Goal: Task Accomplishment & Management: Complete application form

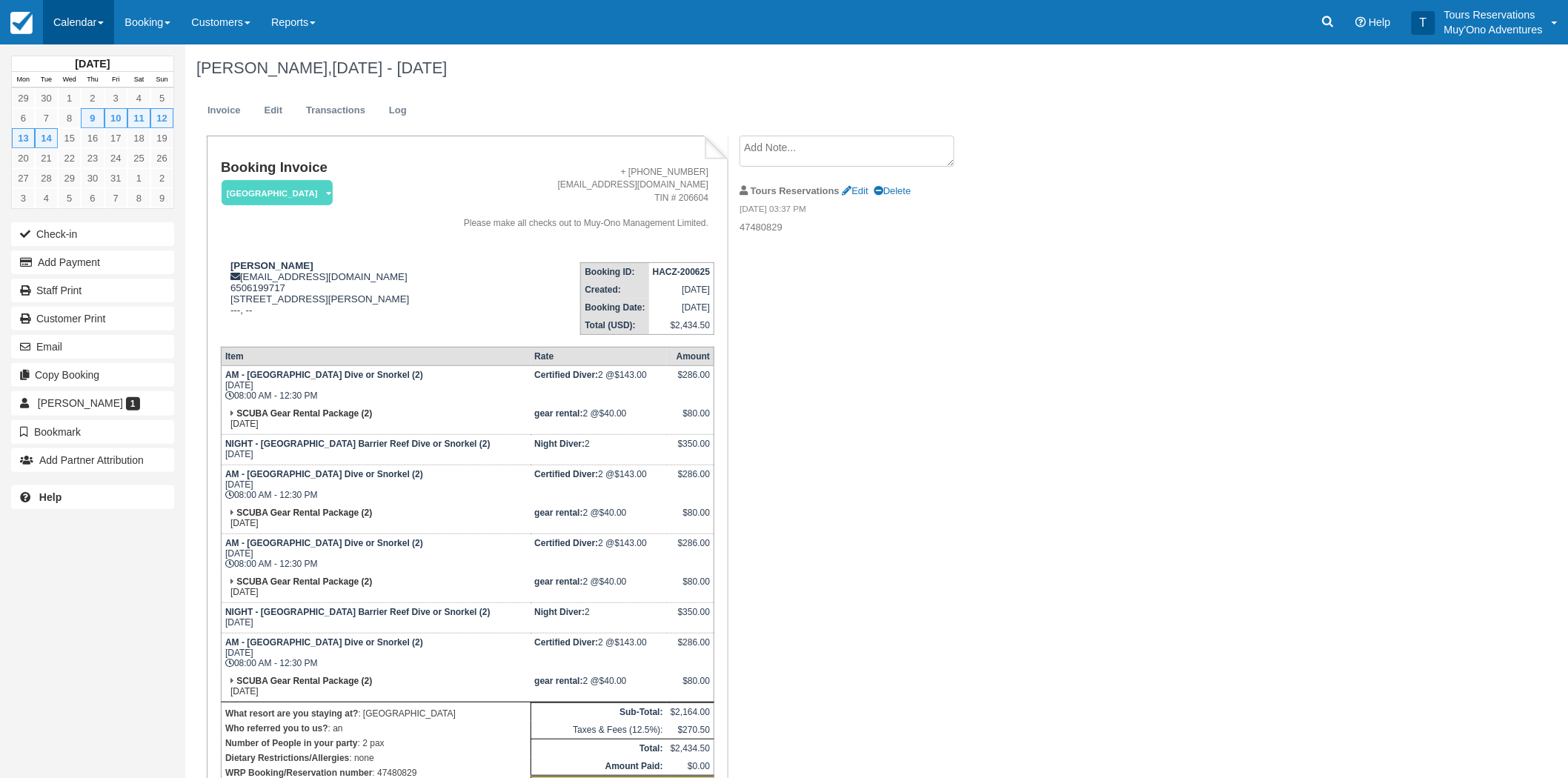
click at [107, 22] on link "Calendar" at bounding box center [78, 22] width 71 height 44
click at [98, 62] on link "Booking" at bounding box center [102, 63] width 117 height 31
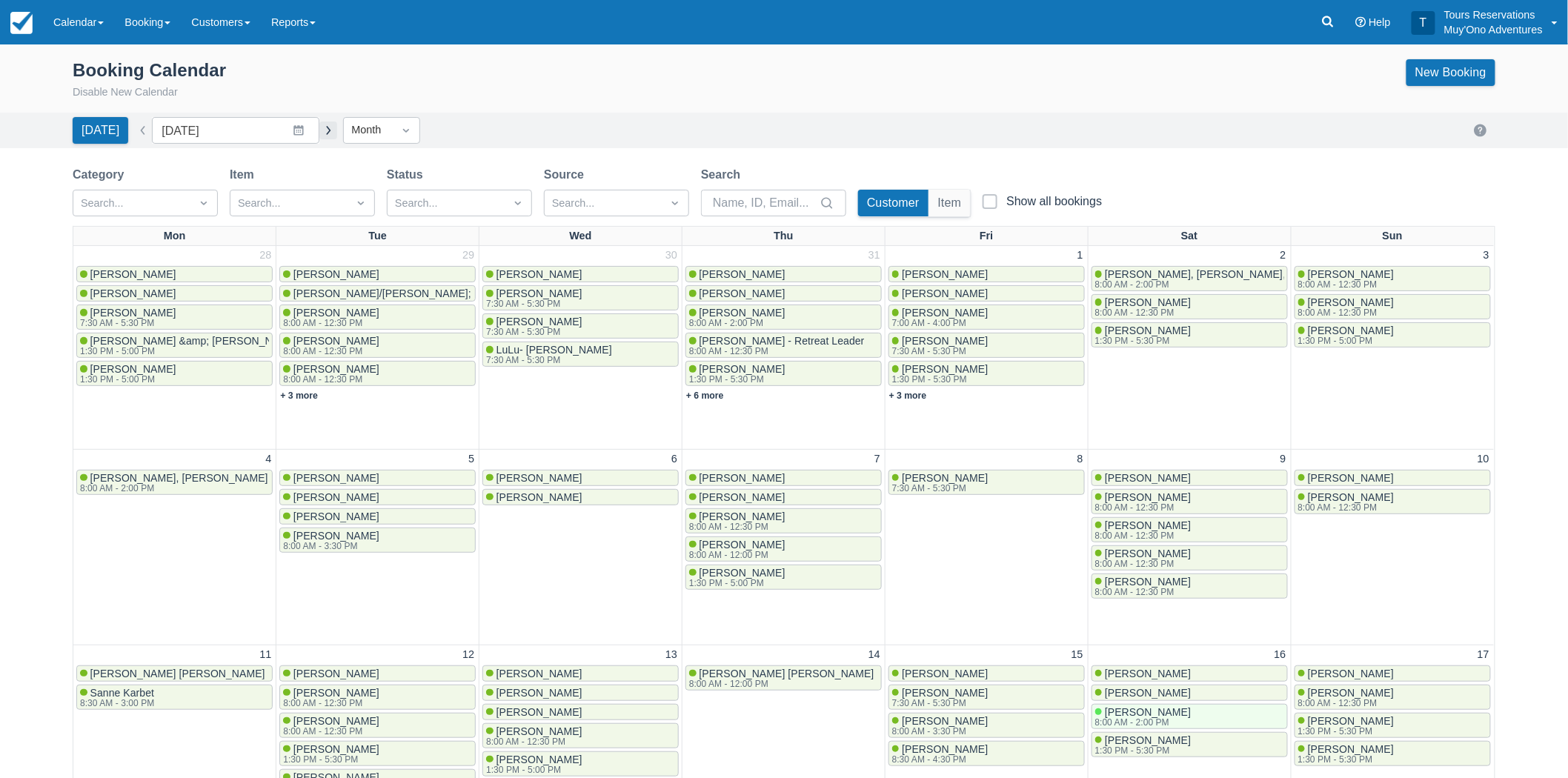
click at [320, 128] on button "button" at bounding box center [328, 130] width 18 height 18
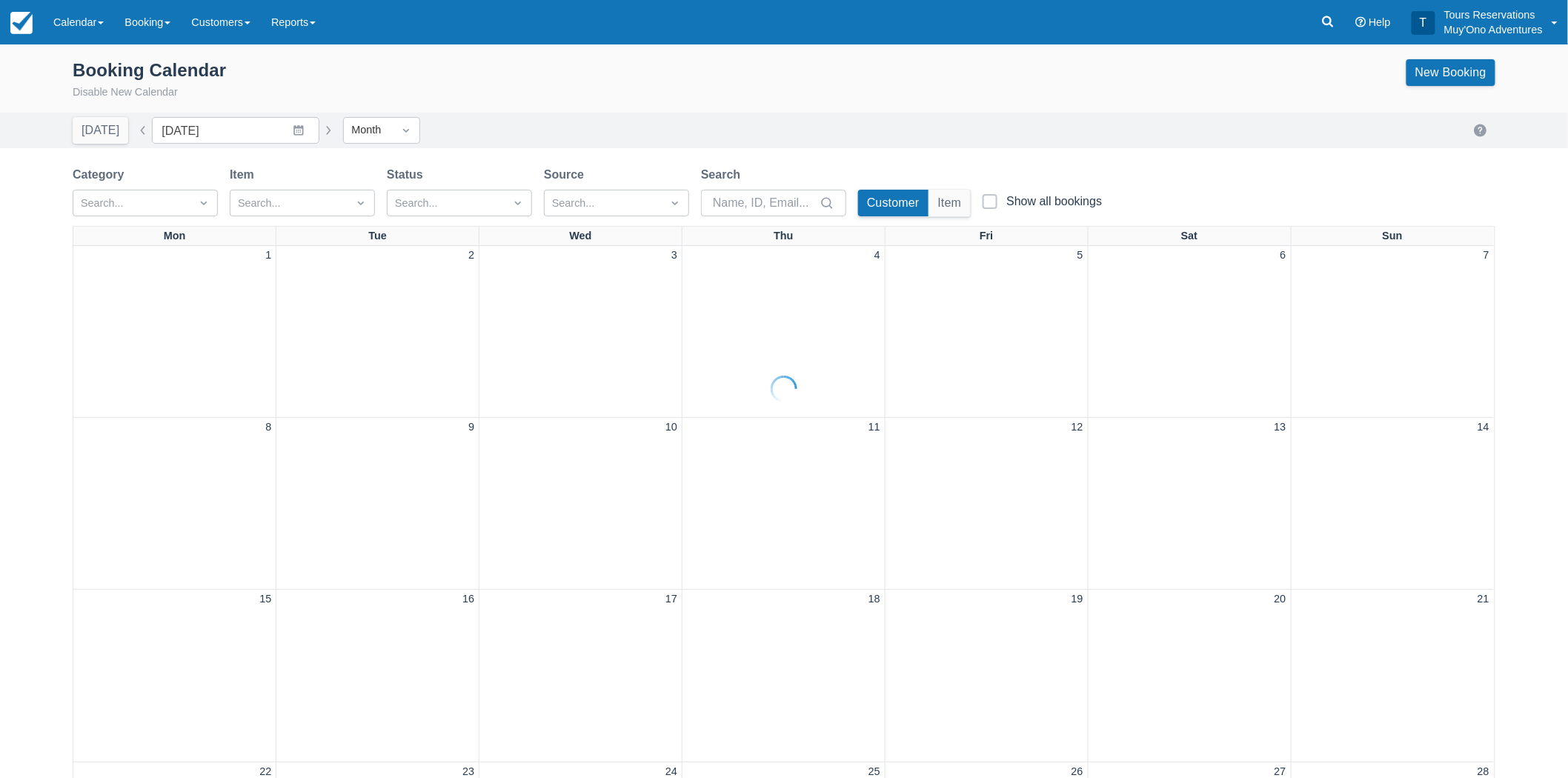
click at [320, 128] on button "button" at bounding box center [328, 130] width 18 height 18
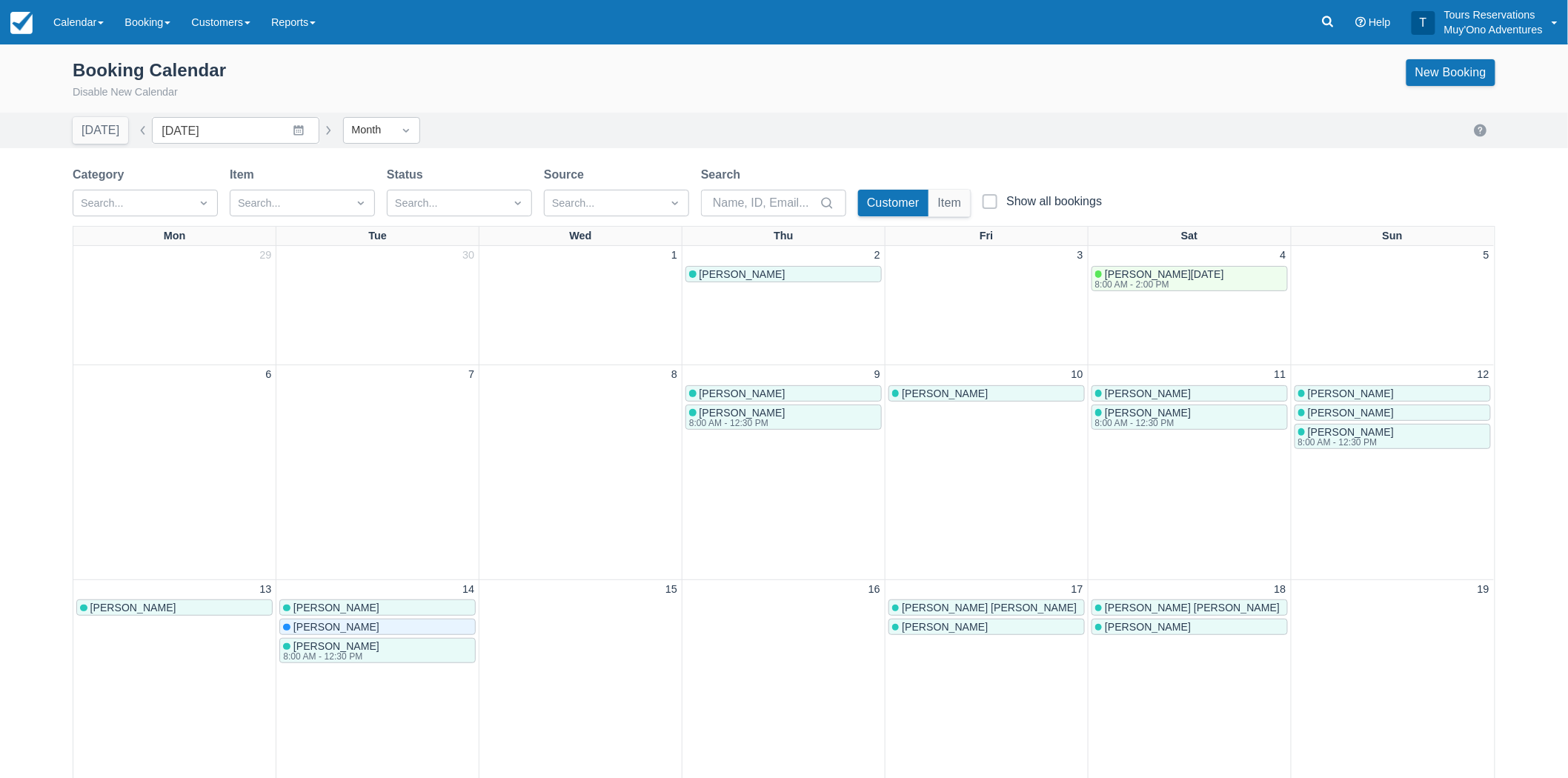
click at [320, 128] on button "button" at bounding box center [328, 130] width 18 height 18
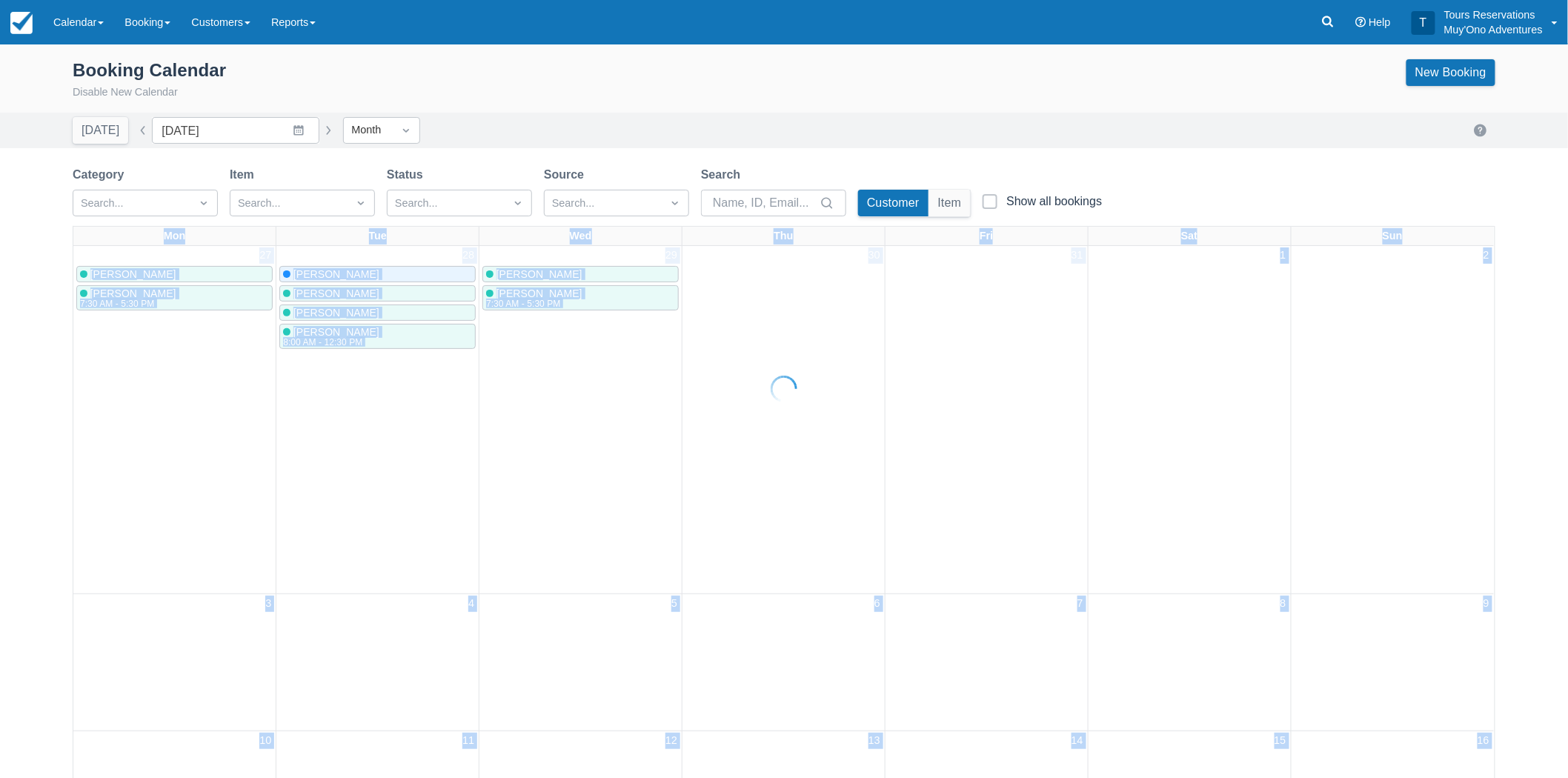
click at [317, 128] on div "Booking Calendar Disable New Calendar New Booking Today Date November 2025 Navi…" at bounding box center [784, 662] width 1568 height 1236
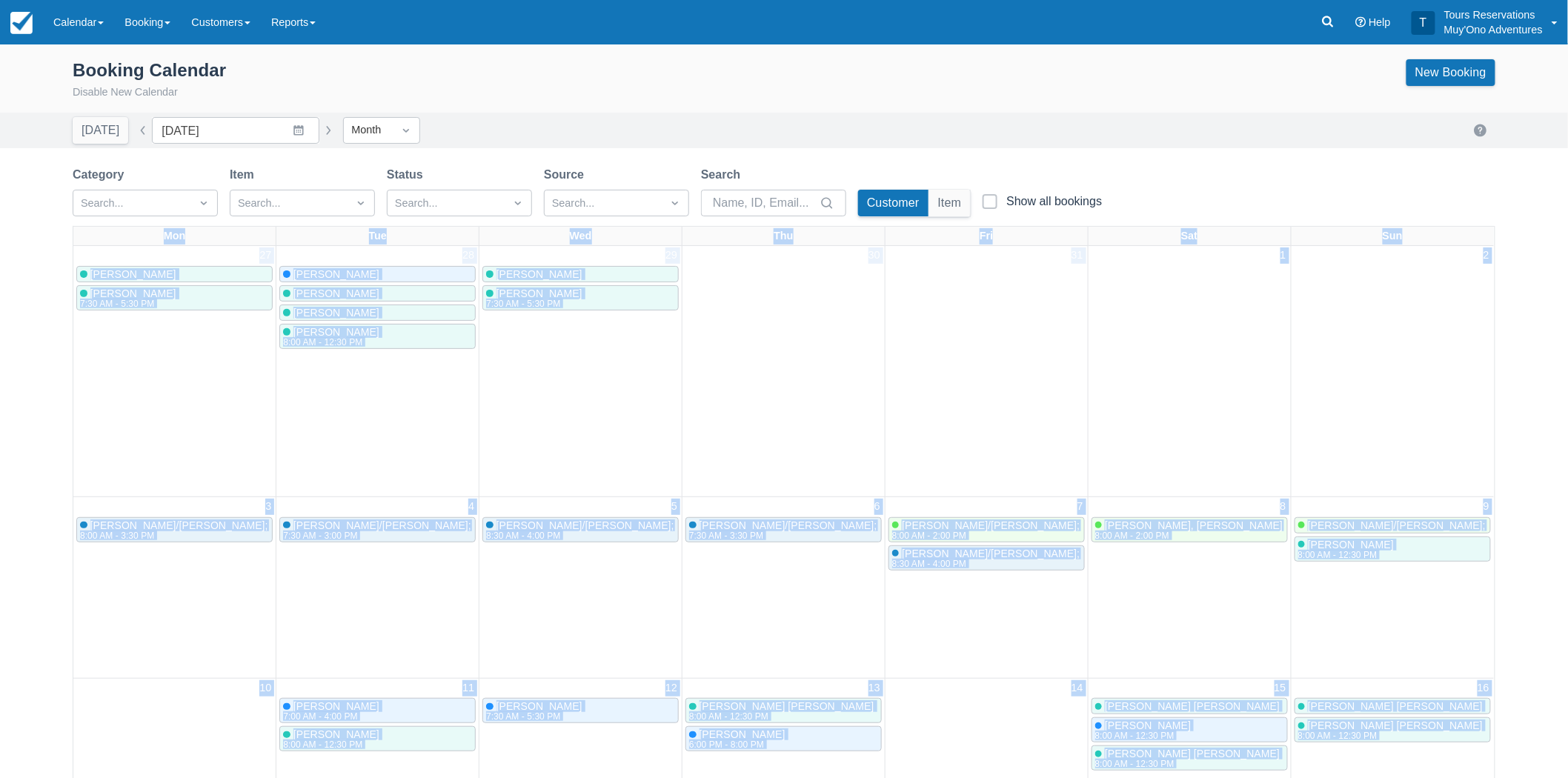
click at [320, 128] on button "button" at bounding box center [328, 130] width 18 height 18
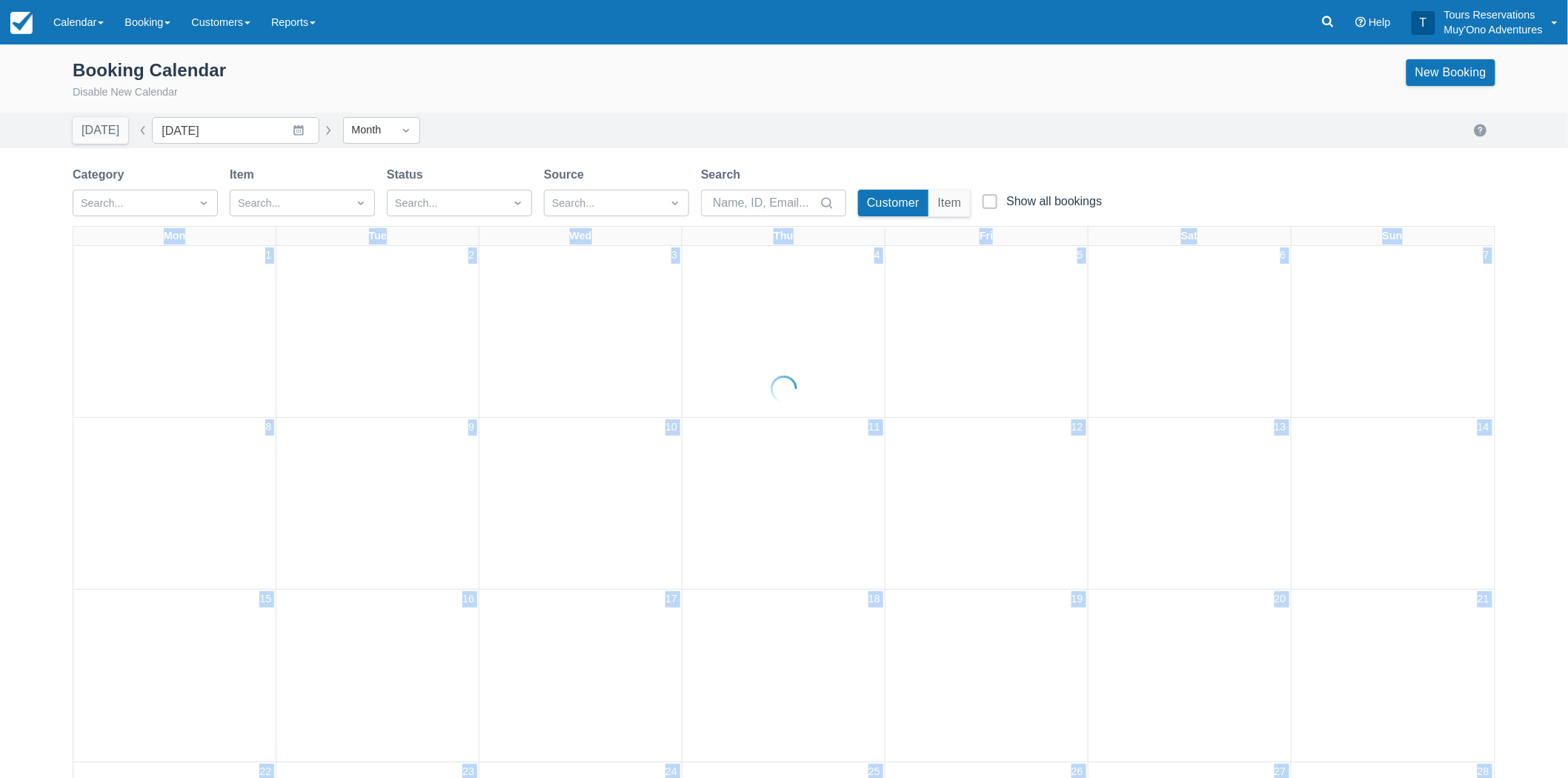
click at [320, 128] on button "button" at bounding box center [328, 130] width 18 height 18
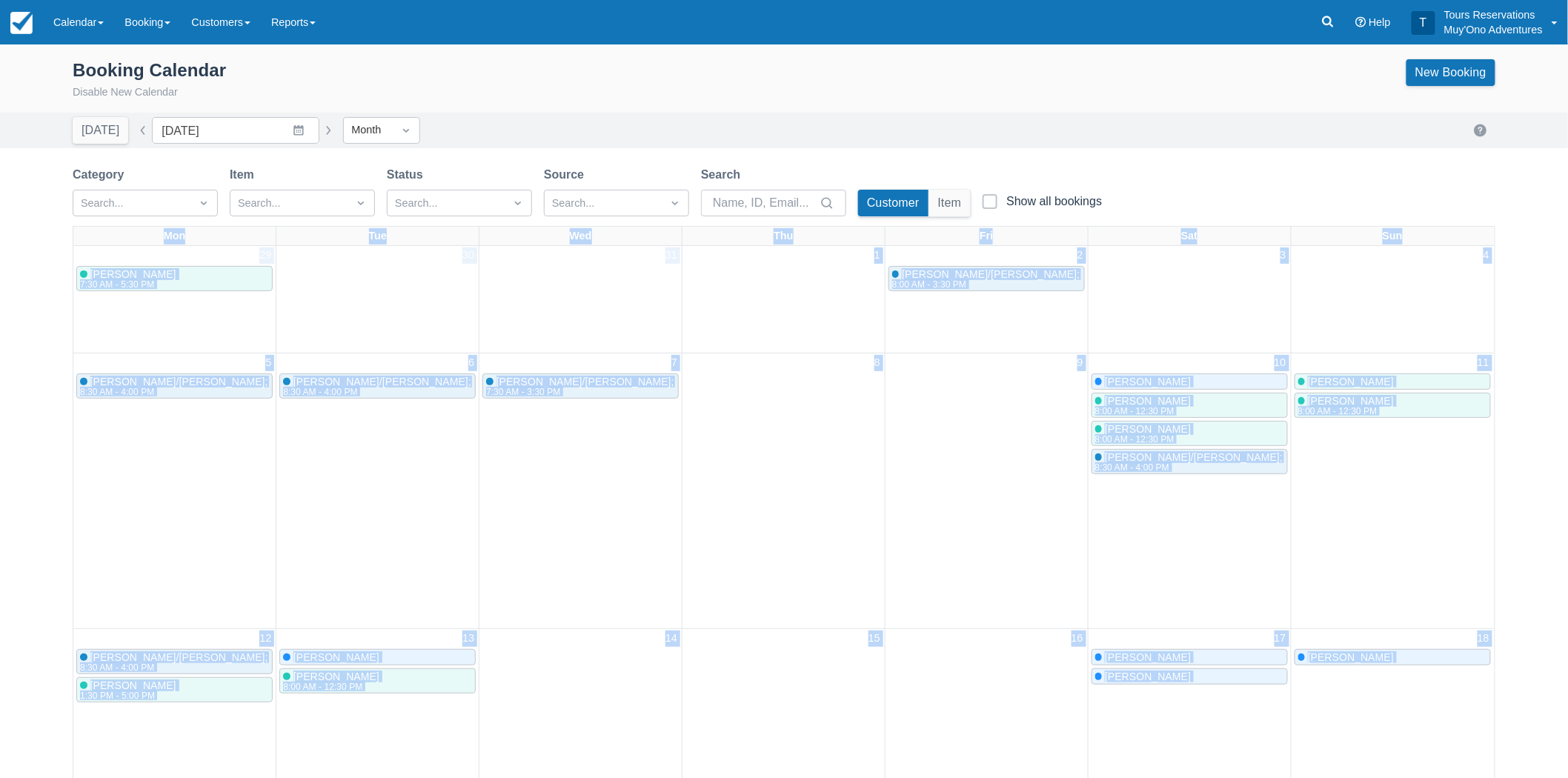
click at [320, 128] on button "button" at bounding box center [328, 130] width 18 height 18
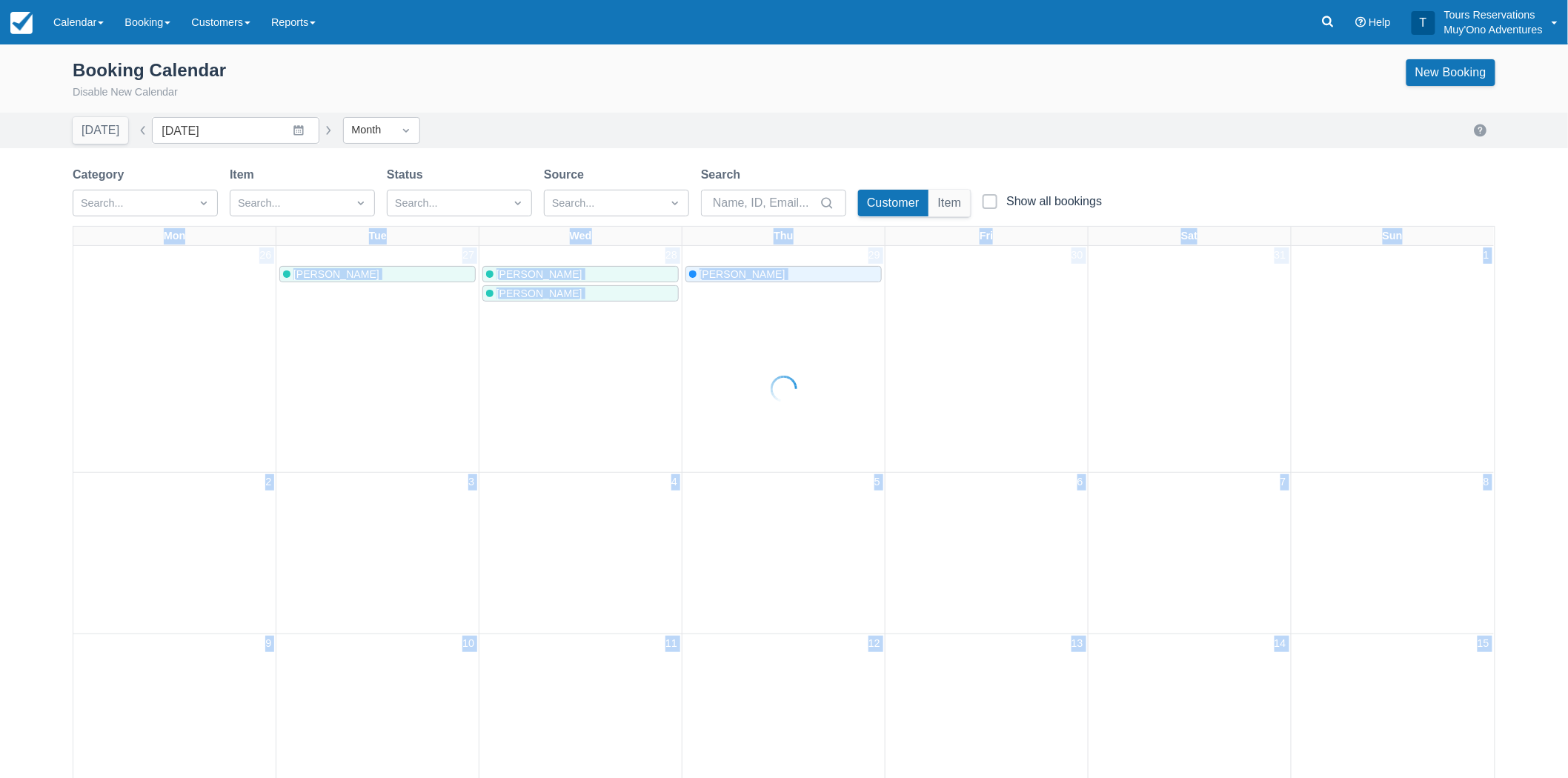
click at [320, 128] on button "button" at bounding box center [328, 130] width 18 height 18
type input "March 2026"
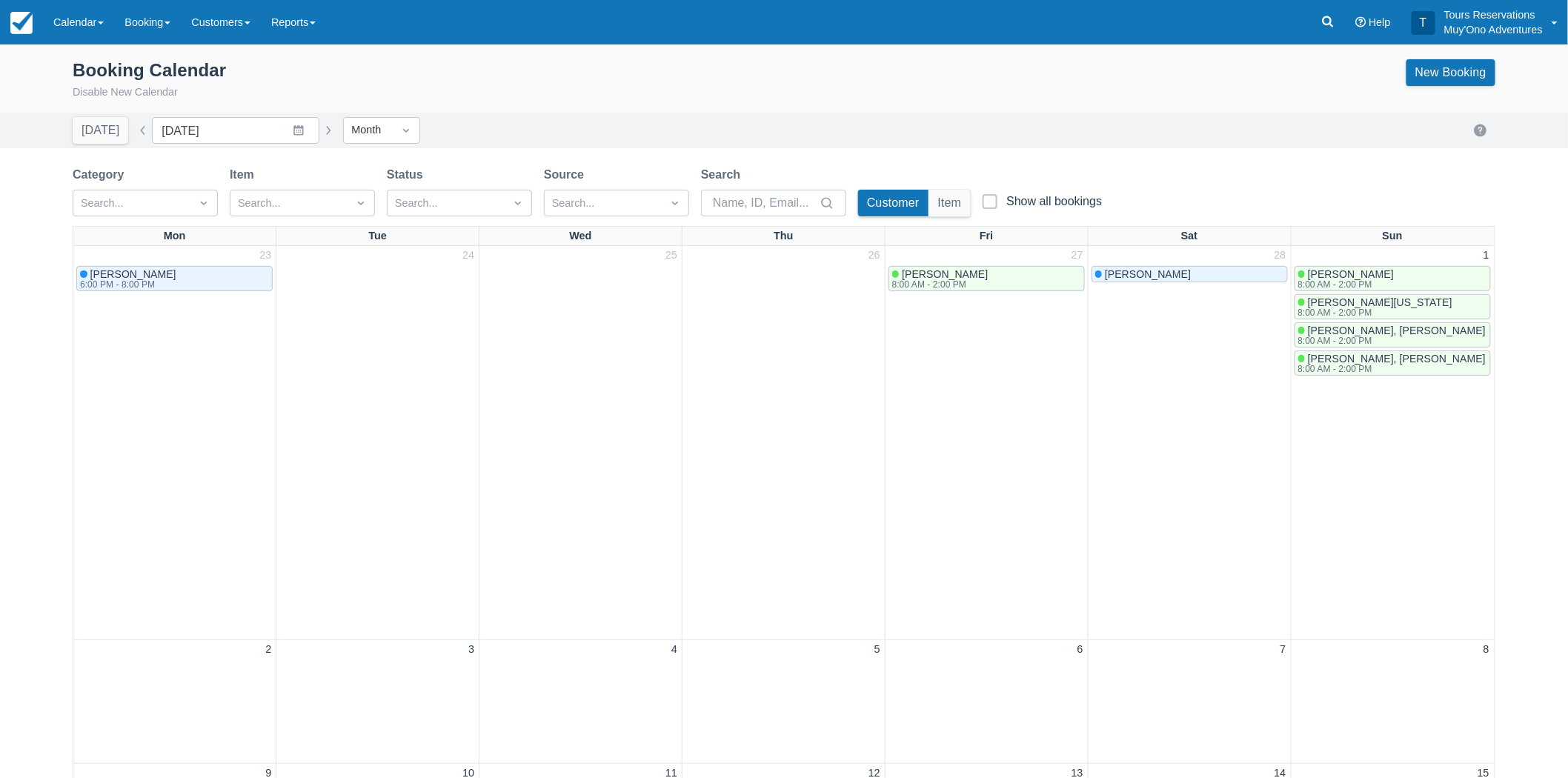
click at [405, 76] on div "Booking Calendar Disable New Calendar New Booking" at bounding box center [784, 80] width 1423 height 41
click at [1467, 84] on link "New Booking" at bounding box center [1451, 72] width 89 height 27
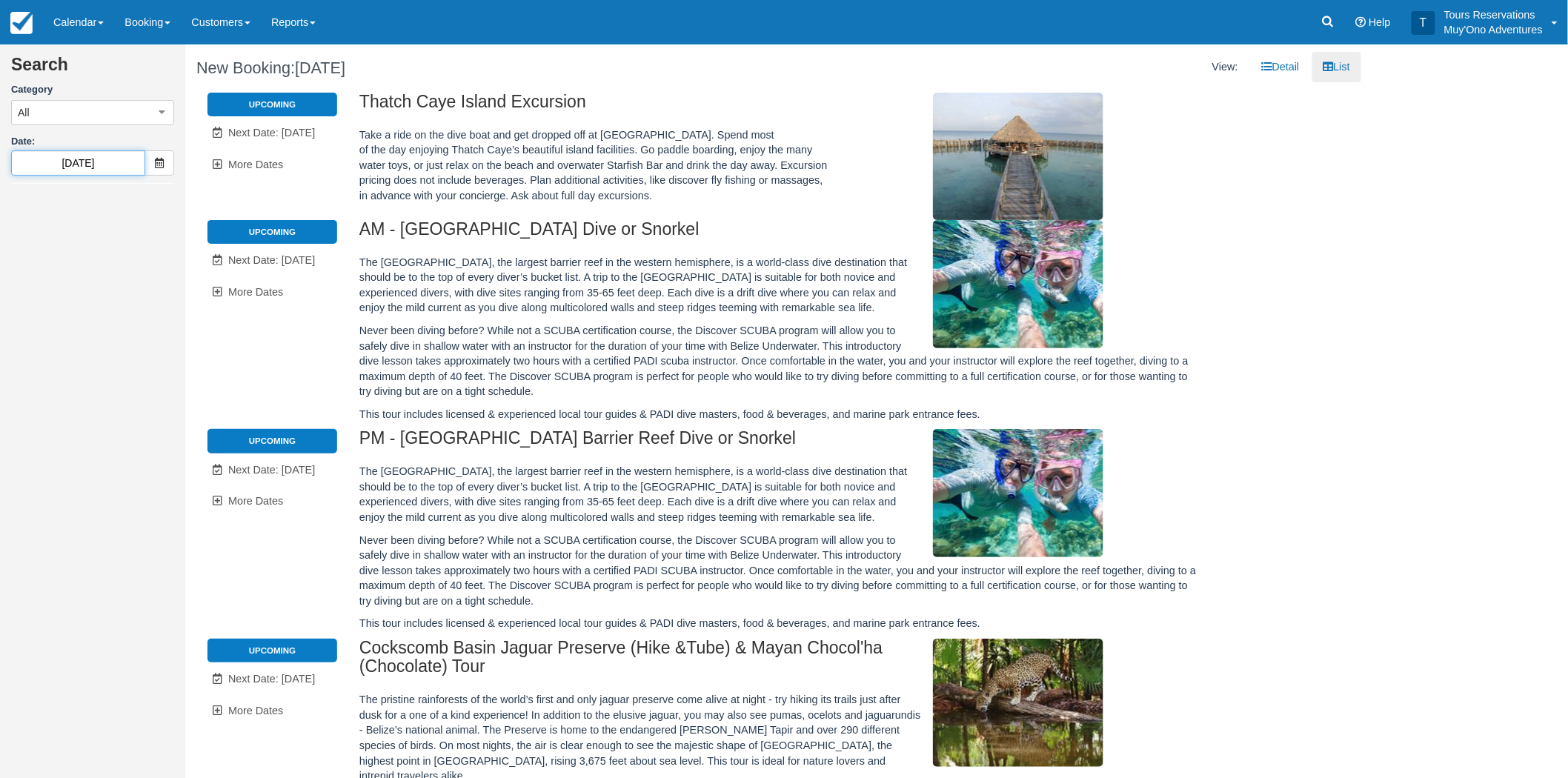
click at [98, 167] on input "[DATE]" at bounding box center [79, 162] width 134 height 25
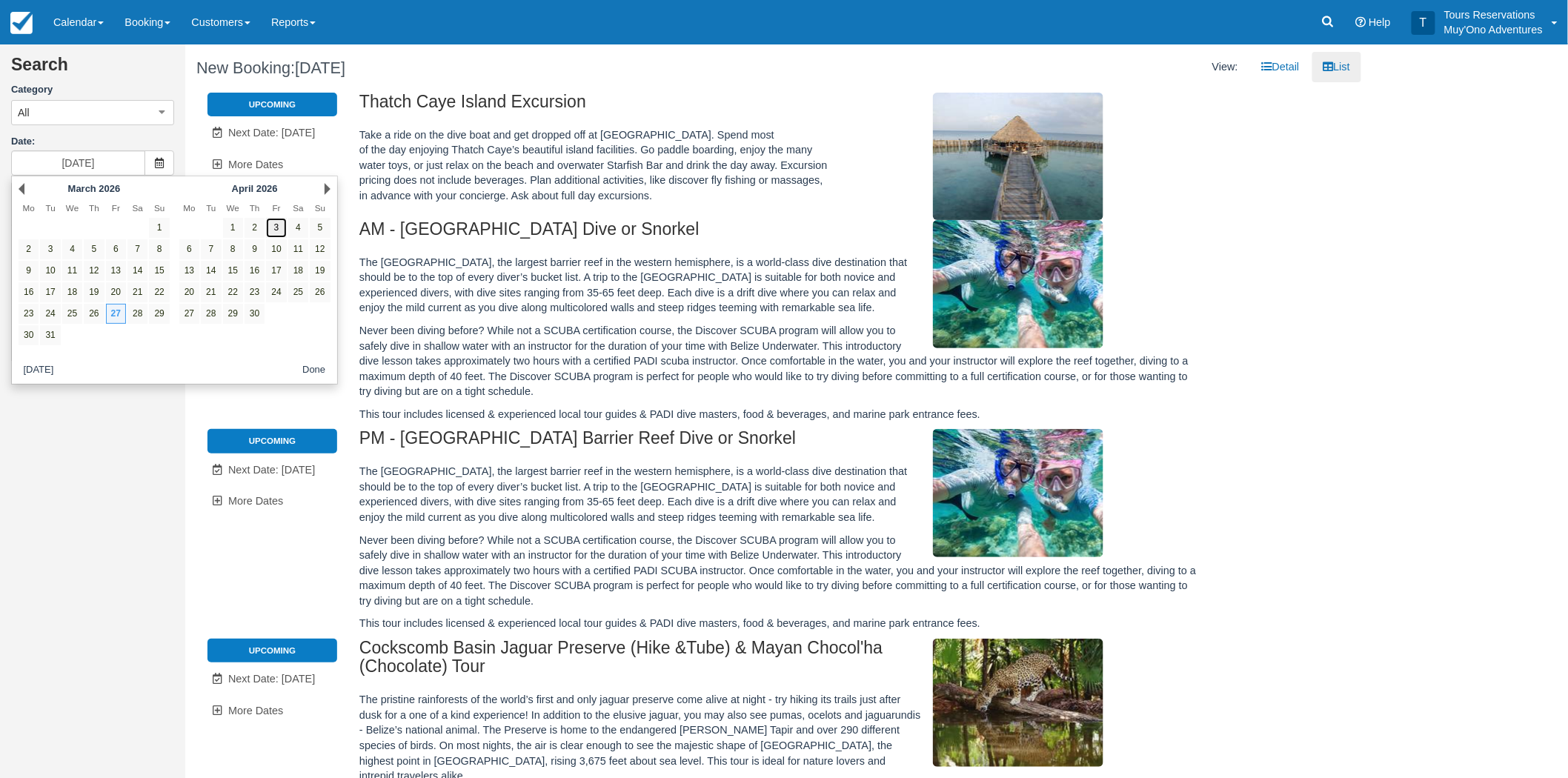
click at [277, 227] on link "3" at bounding box center [276, 228] width 20 height 20
type input "04/03/26"
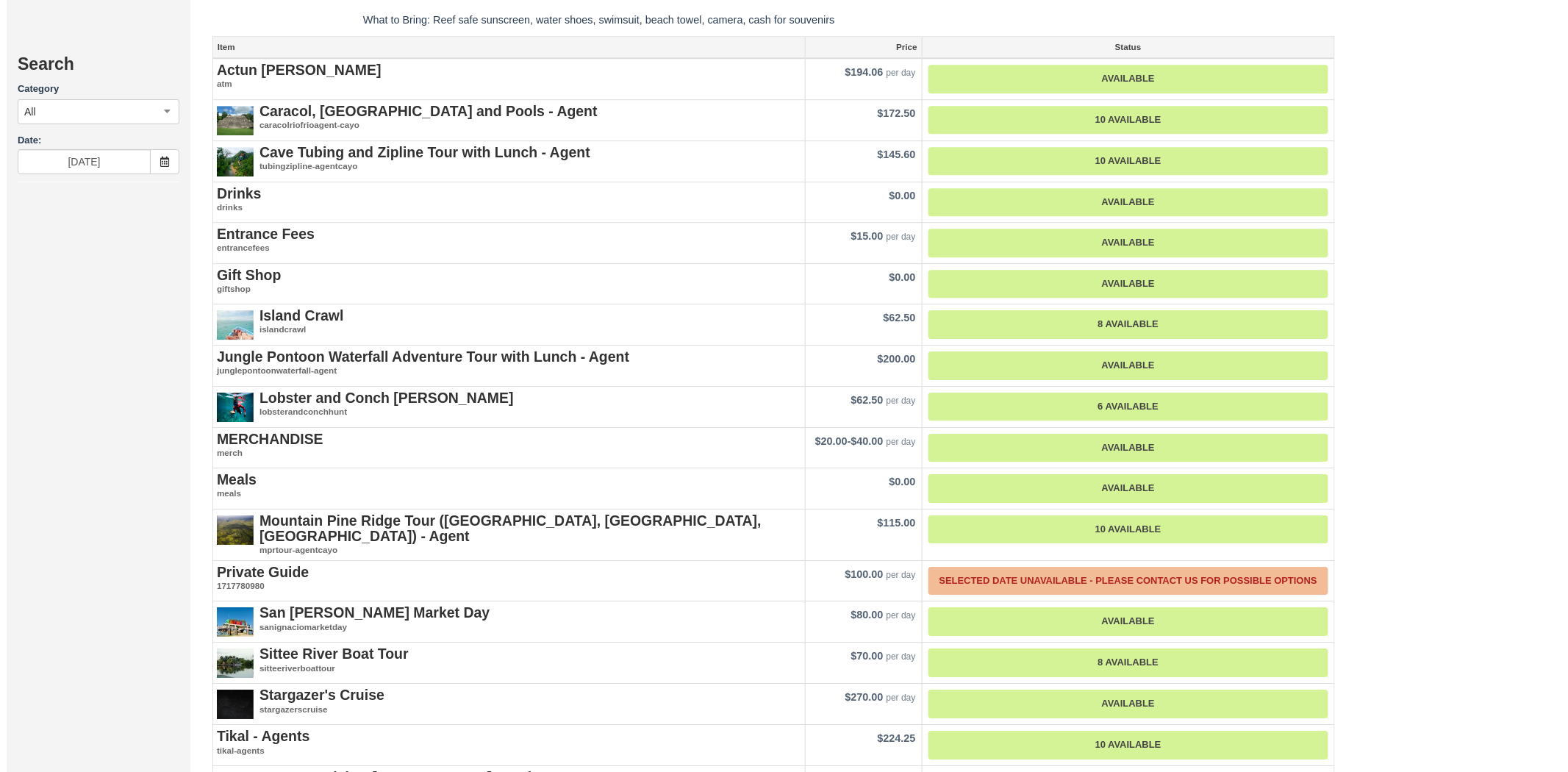
scroll to position [1984, 0]
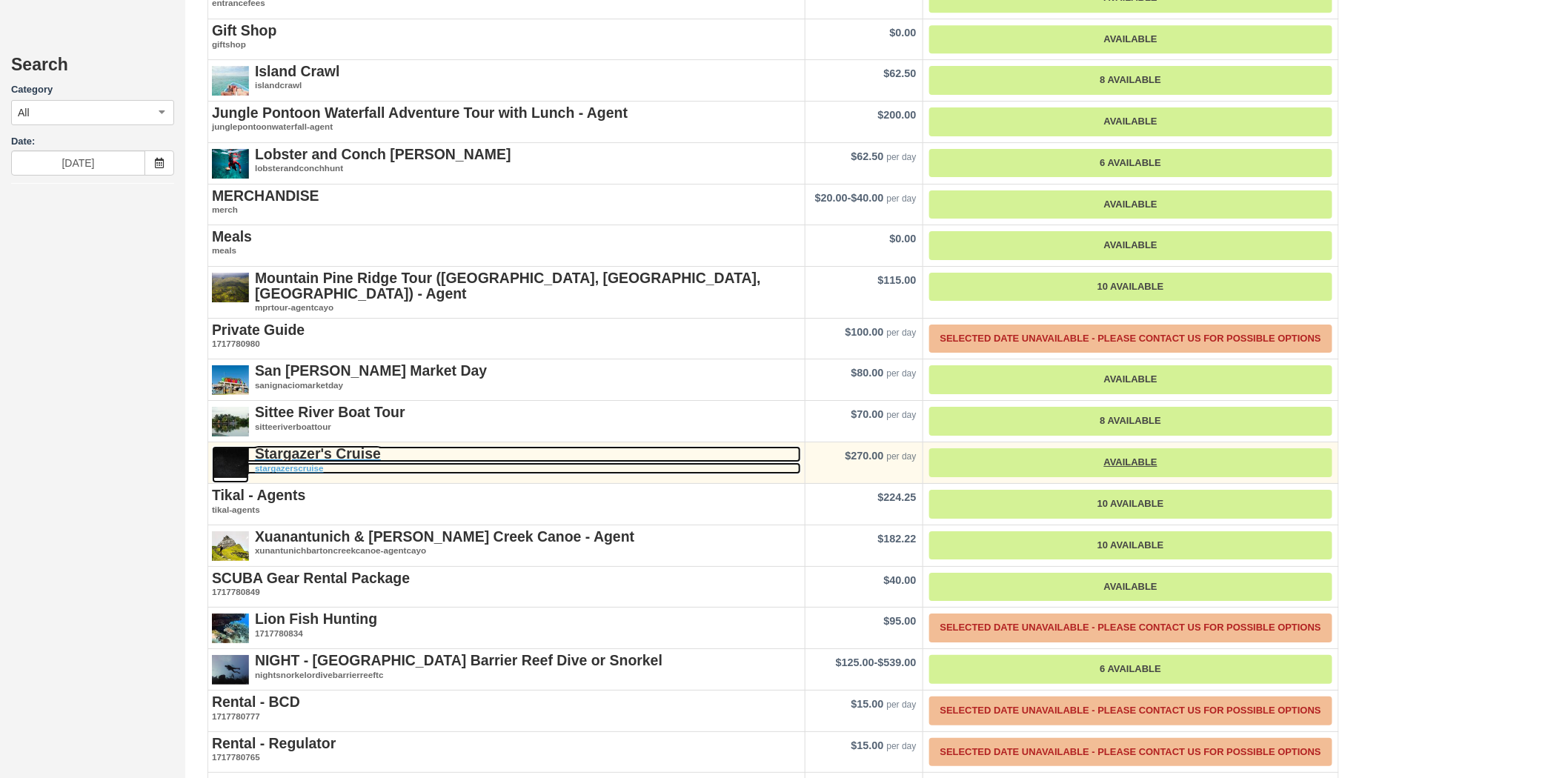
click at [353, 445] on strong "Stargazer's Cruise" at bounding box center [317, 453] width 126 height 16
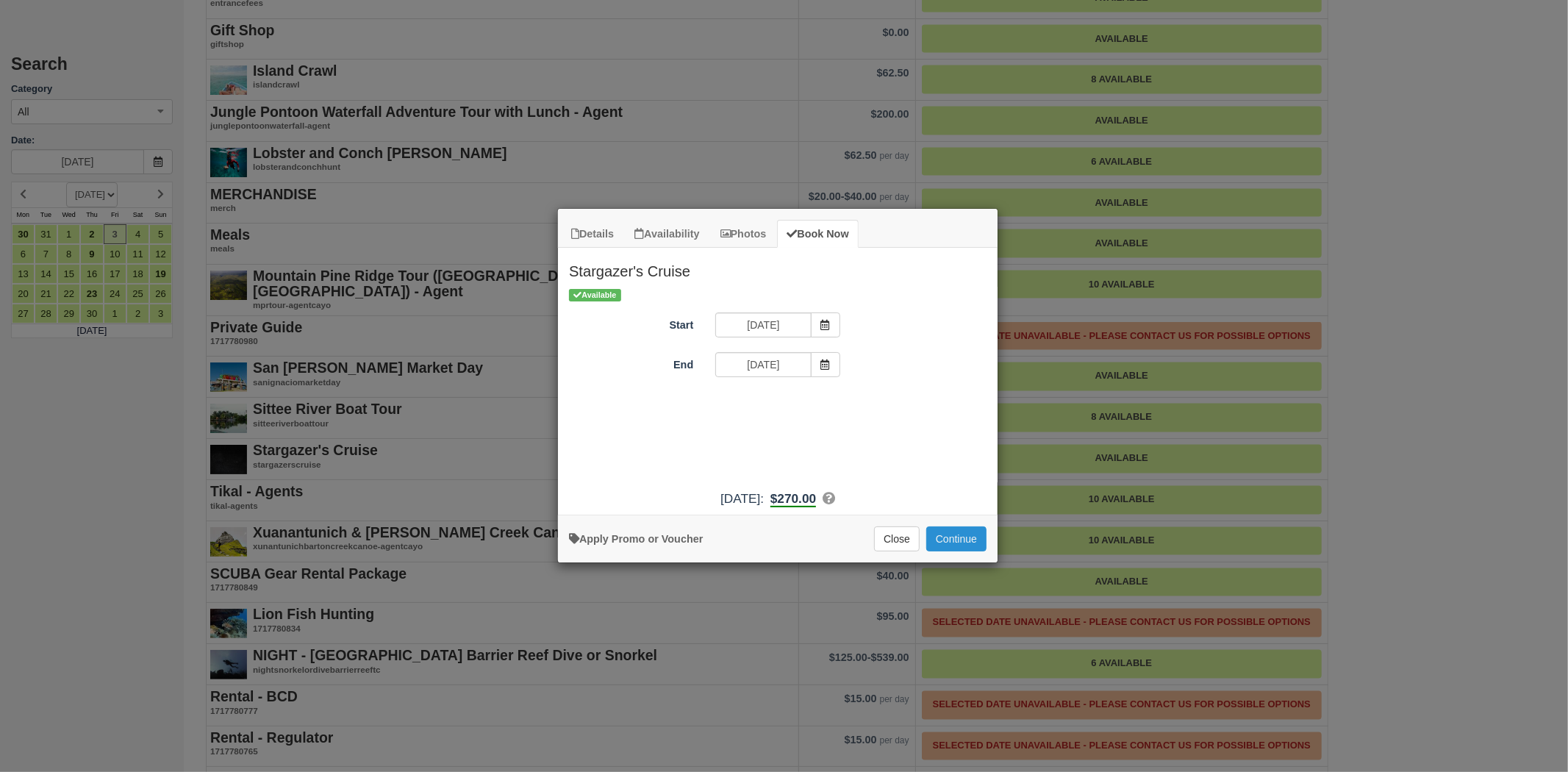
click at [934, 531] on button "Continue" at bounding box center [956, 539] width 61 height 25
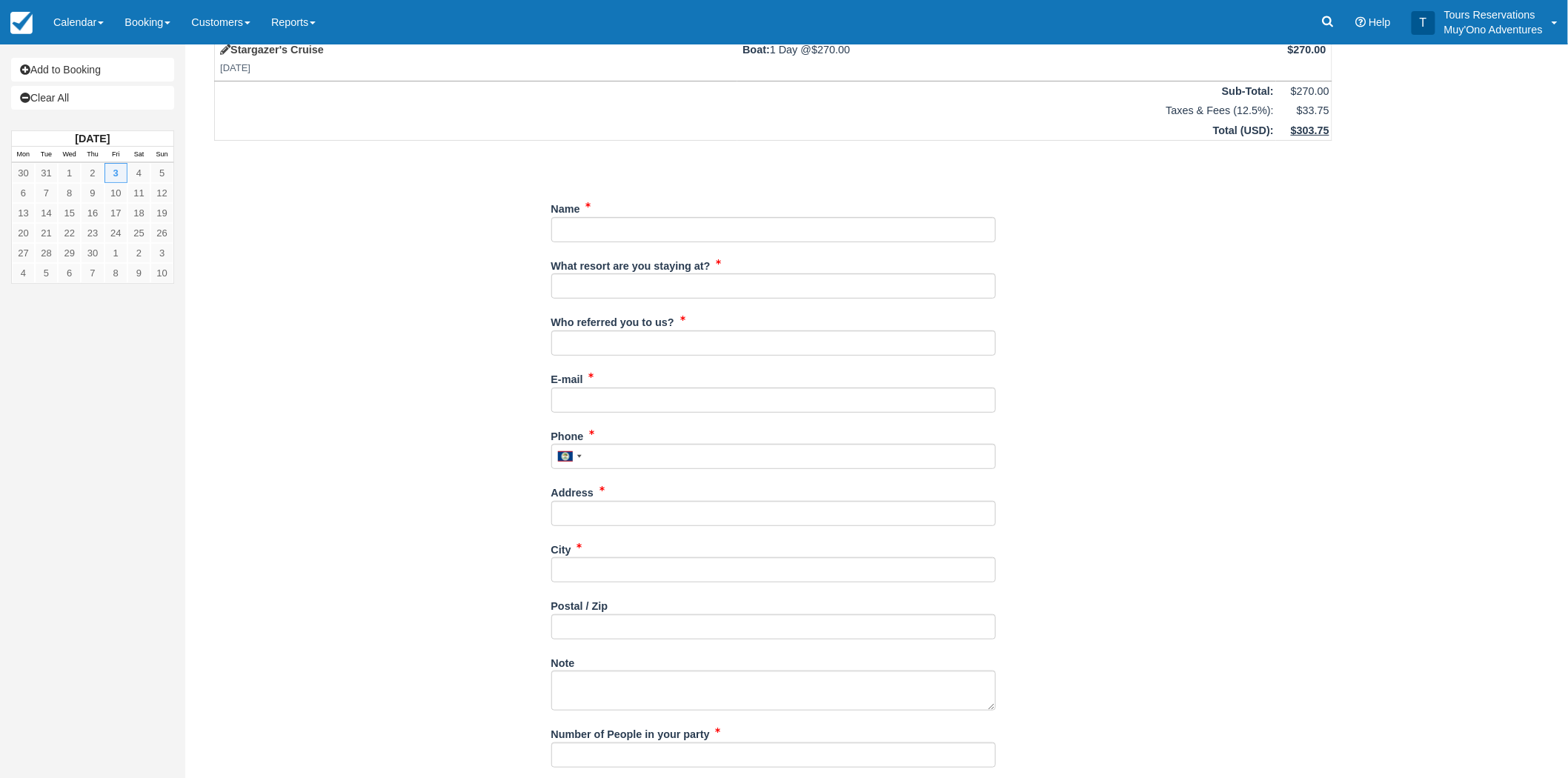
scroll to position [227, 0]
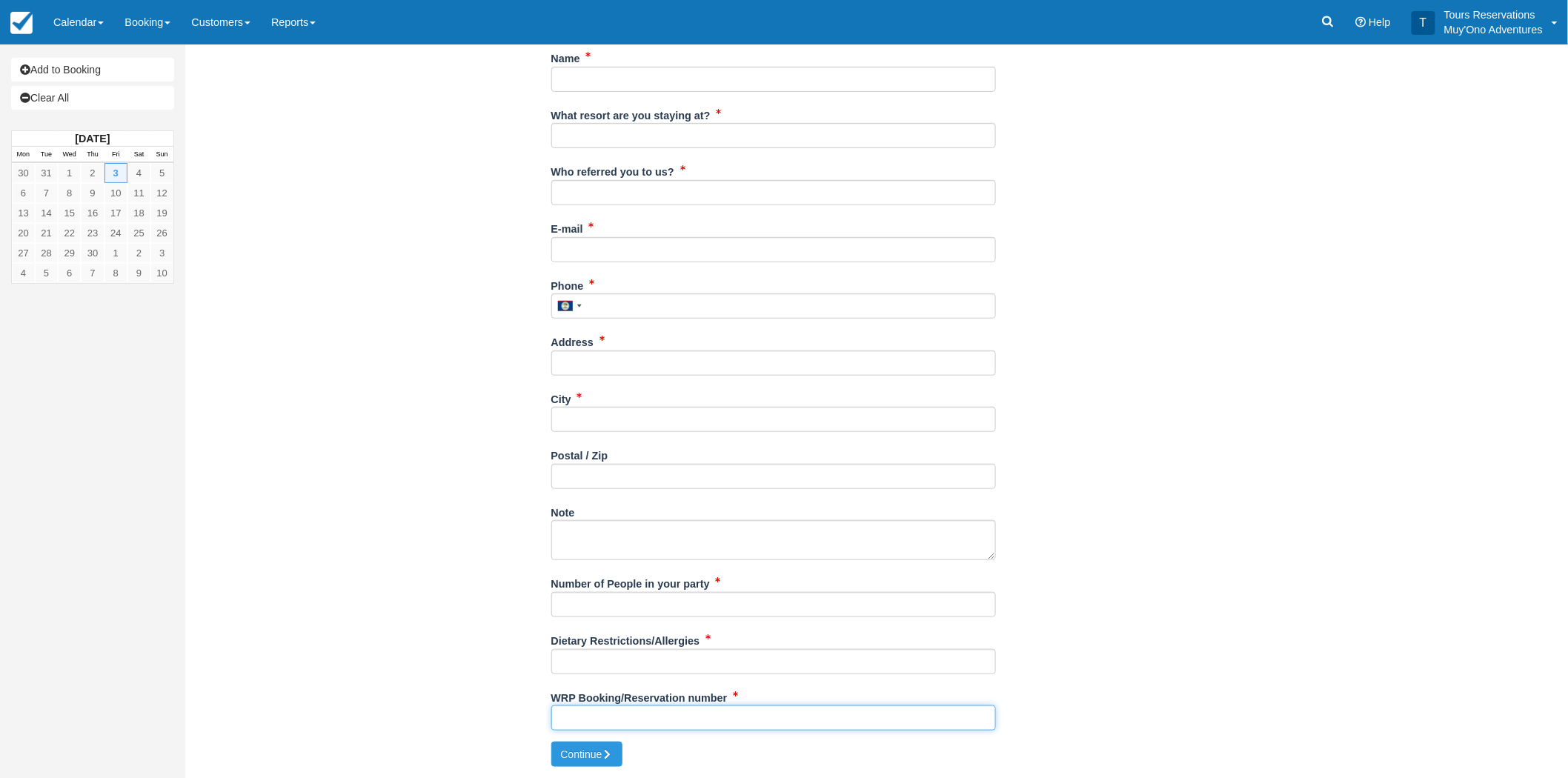
click at [634, 717] on input "WRP Booking/Reservation number" at bounding box center [773, 718] width 445 height 25
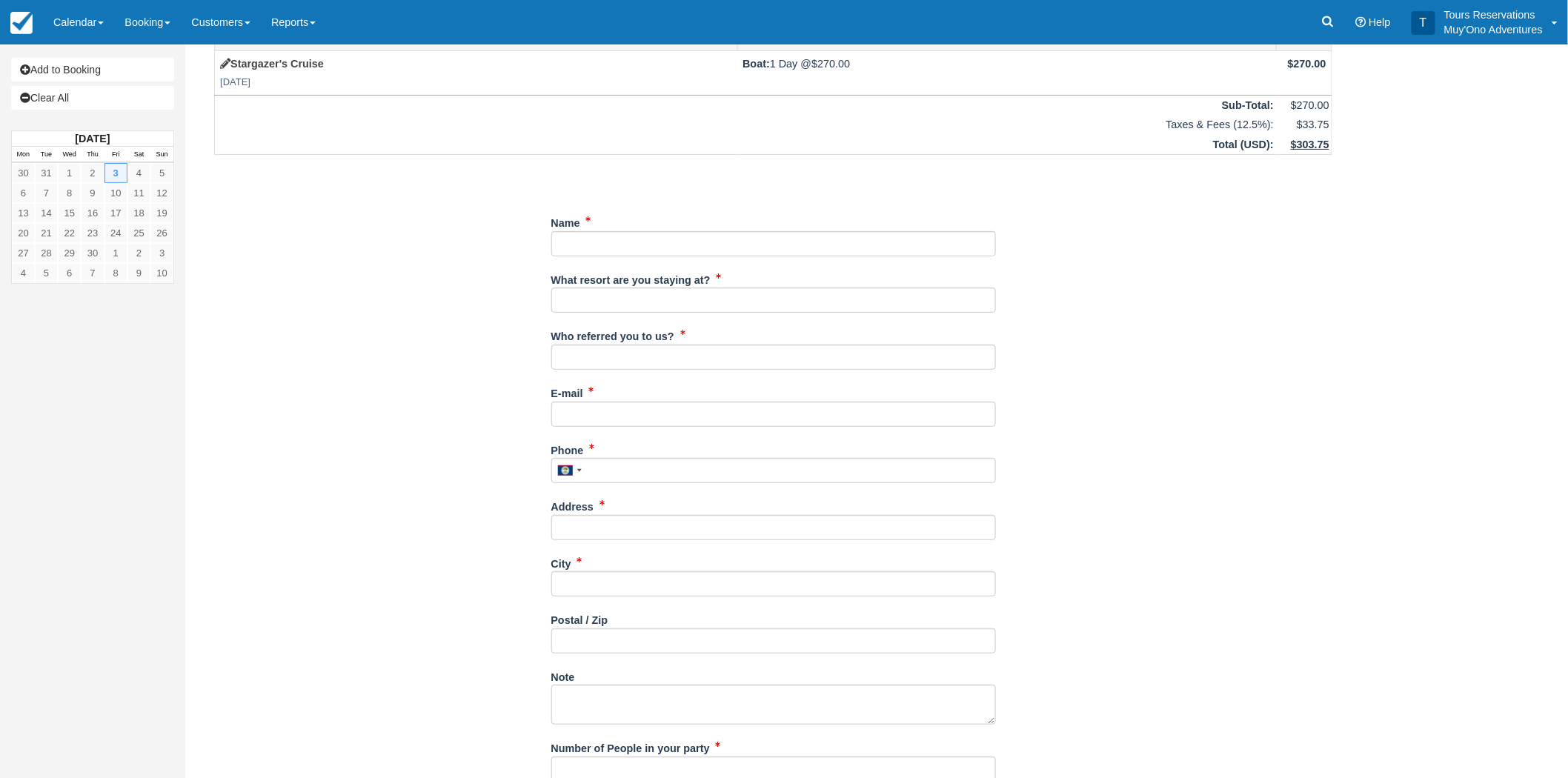
scroll to position [0, 0]
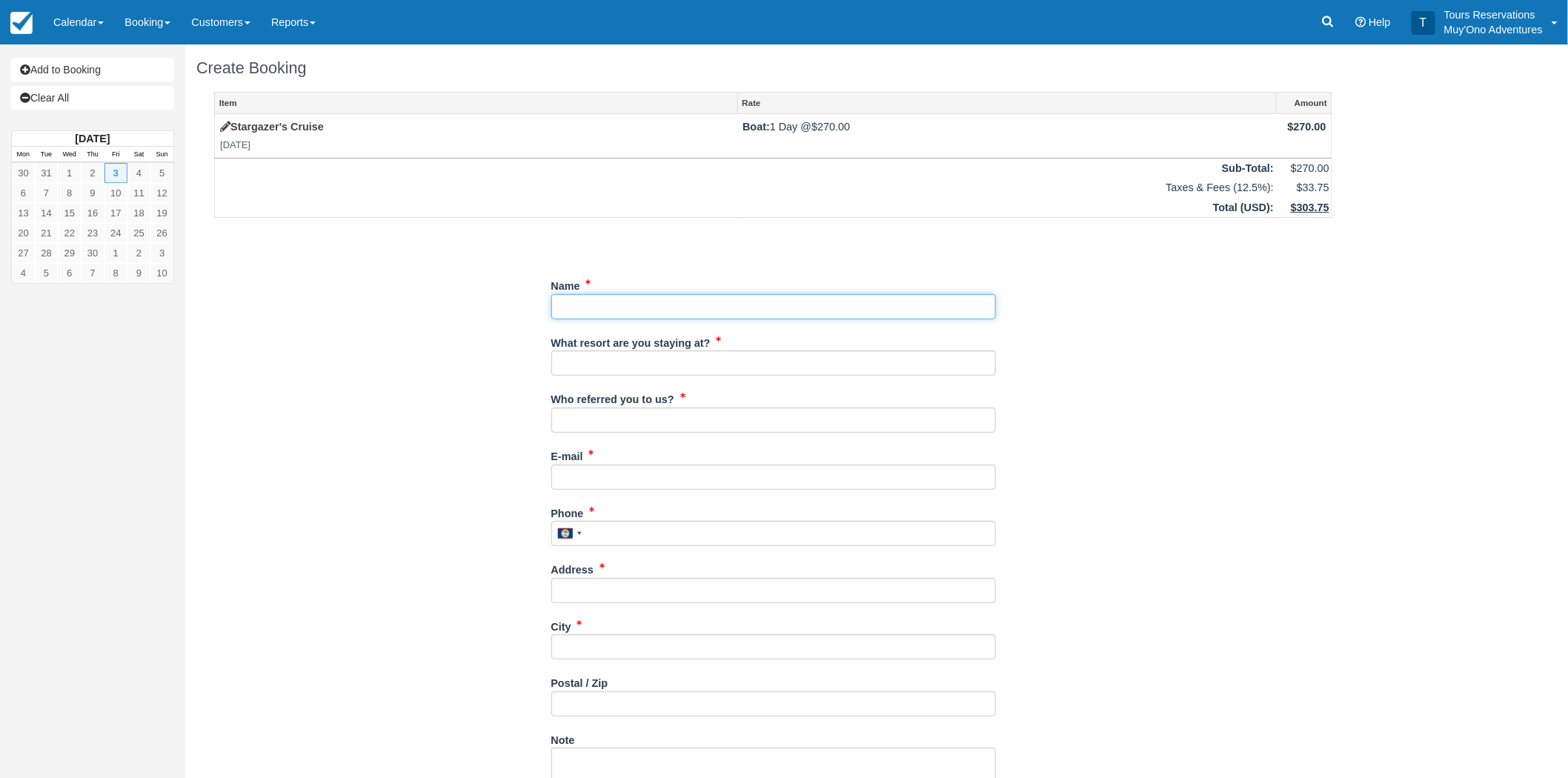
click at [626, 317] on input "Name" at bounding box center [773, 307] width 445 height 25
paste input "Domhnall Wildy"
type input "Domhnall Wildy"
click at [635, 365] on input "What resort are you staying at?" at bounding box center [773, 363] width 445 height 25
type input "Thatch Caye Resort"
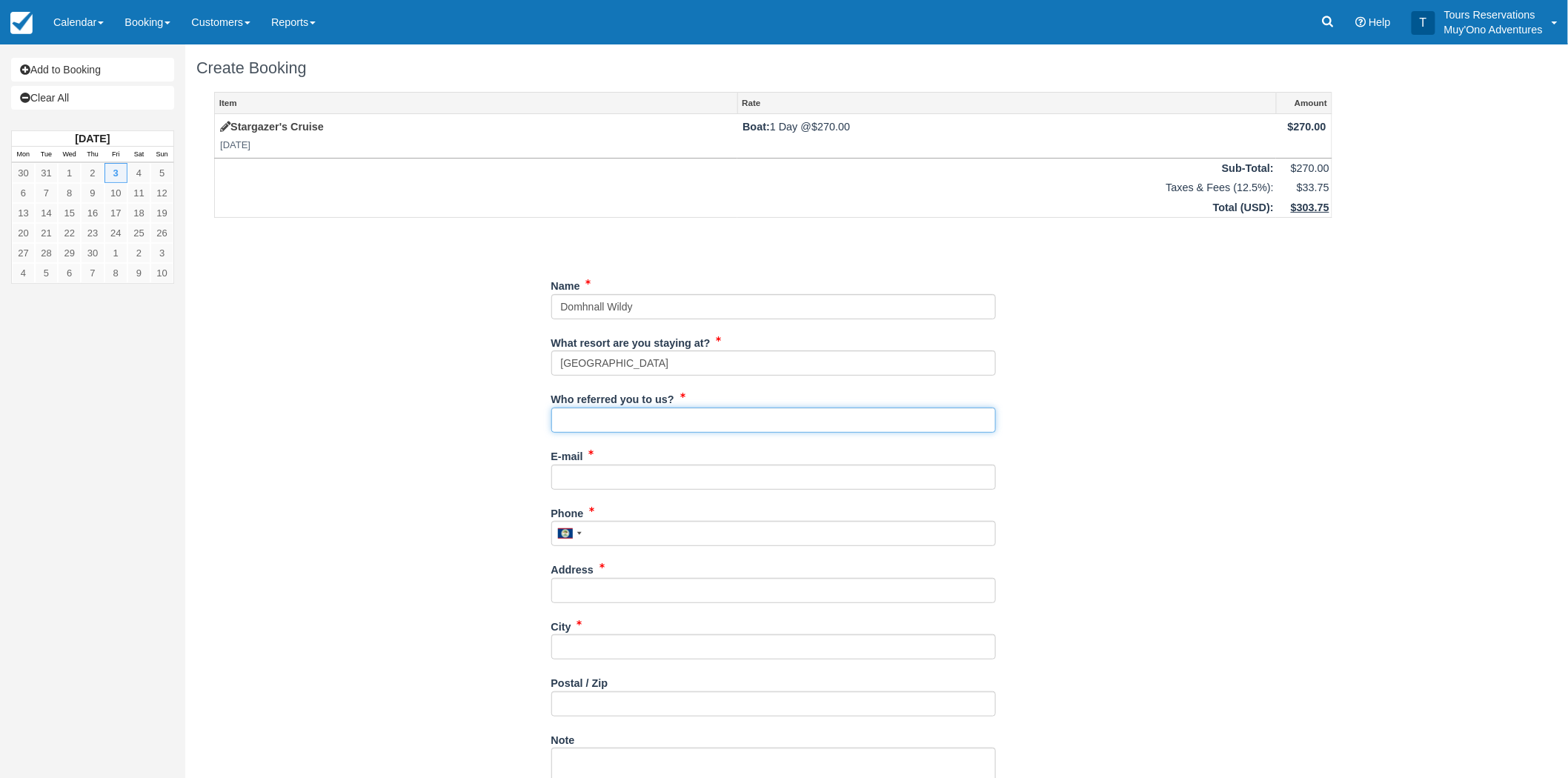
click at [669, 420] on input "Who referred you to us?" at bounding box center [773, 420] width 445 height 25
click at [1087, 432] on div "Item Rate Amount Stargazer's Cruise Fri Apr 3, 2026 Boat: 1 Day @ $270.00 $270.…" at bounding box center [773, 530] width 1154 height 877
click at [624, 432] on input "Who referred you to us?" at bounding box center [773, 420] width 445 height 25
type input "RoyM - Reservations"
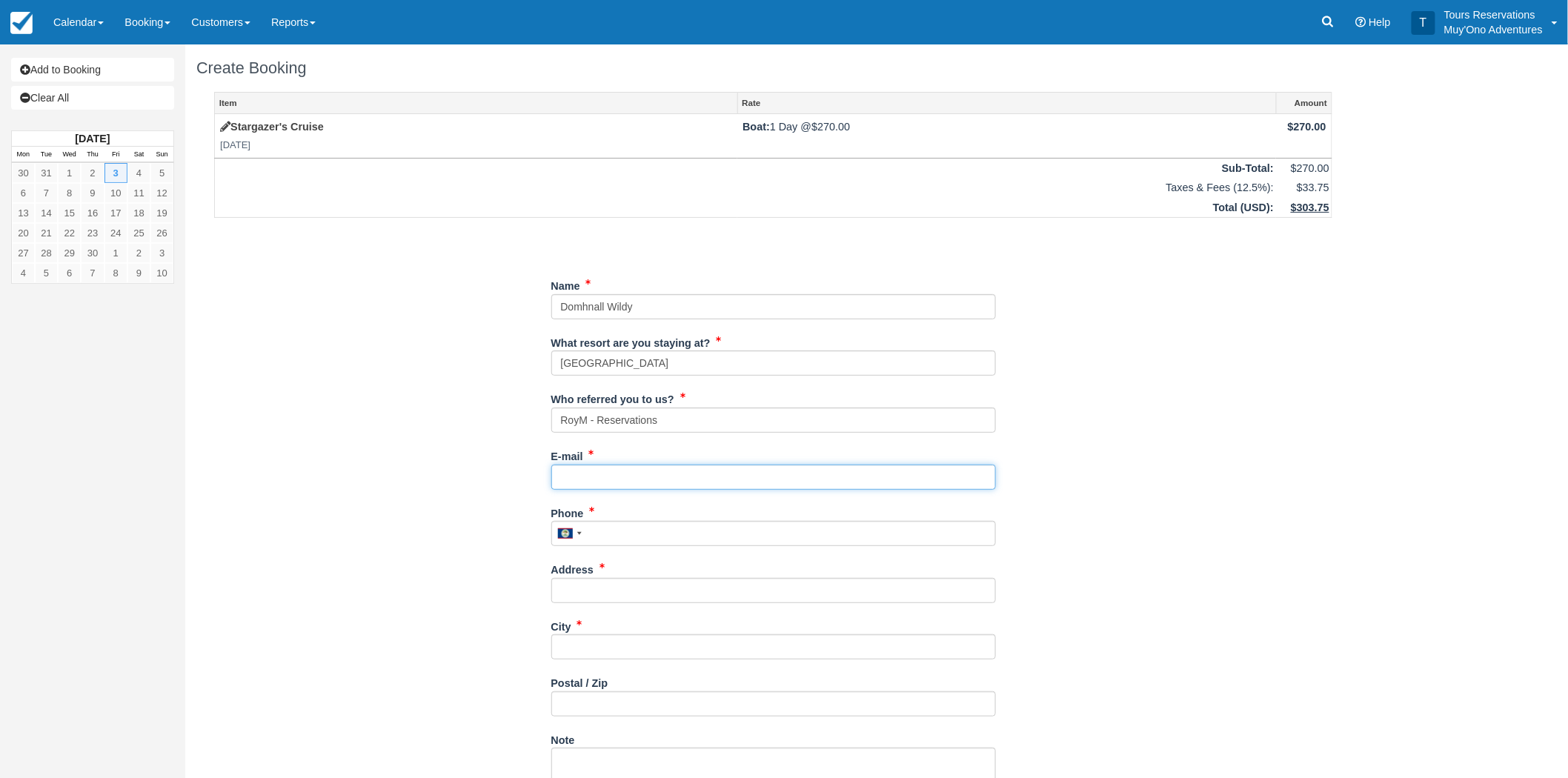
click at [631, 484] on input "E-mail" at bounding box center [773, 477] width 445 height 25
paste input "d.wildy@gmail.com"
type input "d.wildy@gmail.com"
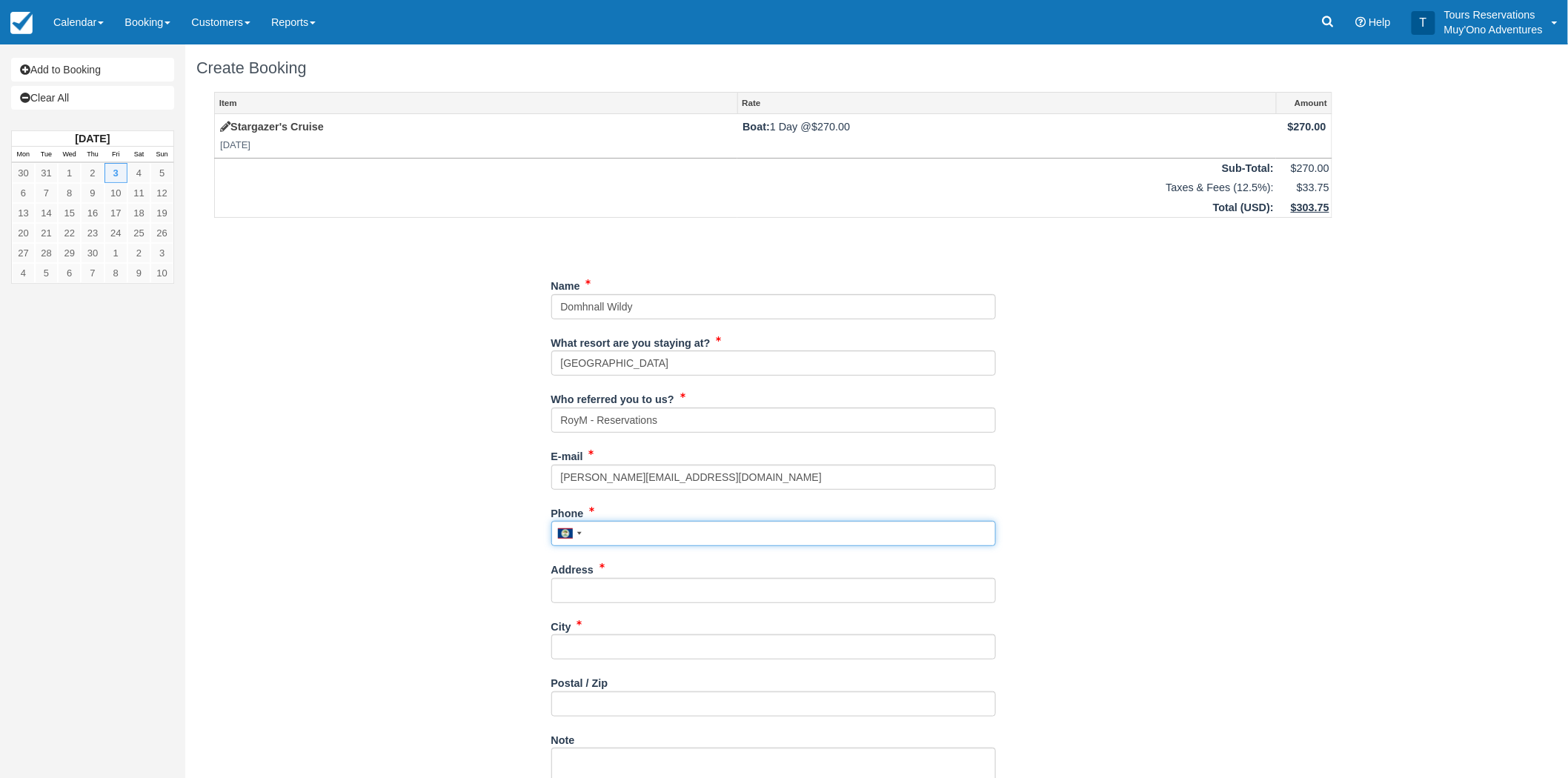
click at [680, 537] on input "Phone" at bounding box center [773, 533] width 445 height 25
paste input "d.wildy@gmail.com"
click at [677, 535] on input "d.wildy@gmail.com" at bounding box center [773, 533] width 445 height 25
paste input "d.wildy@gmail.com"
click at [685, 535] on input "d.wildy@gmail.comd.wildy@gmail.com" at bounding box center [773, 533] width 445 height 25
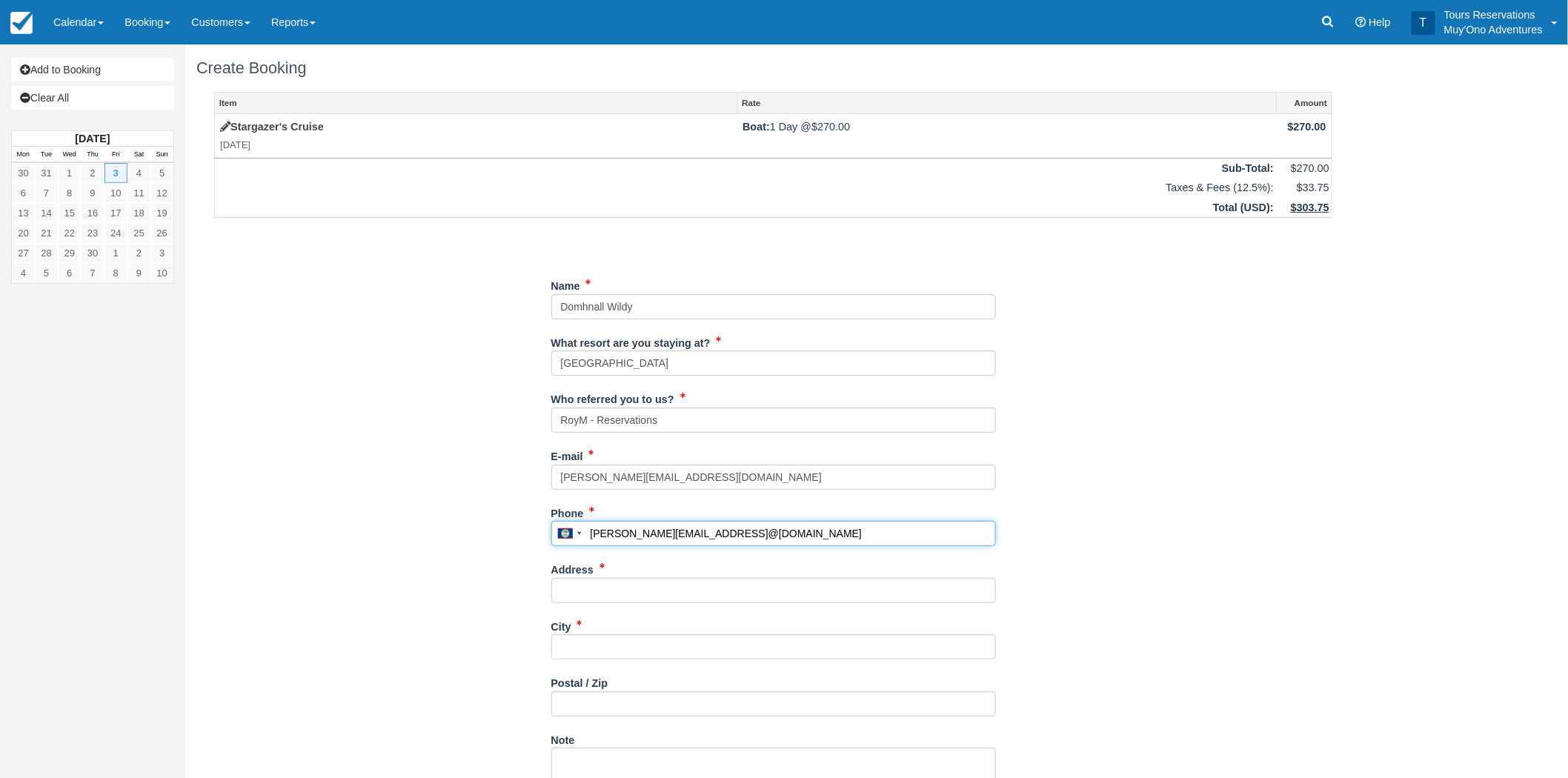
click at [685, 535] on input "d.wildy@gmail.comd.wildy@gmail.com" at bounding box center [773, 533] width 445 height 25
click at [684, 535] on input "d.wildy@gmail.comd.wildy@gmail.com" at bounding box center [773, 533] width 445 height 25
paste input "tel"
type input "d.wildy@gmail.com"
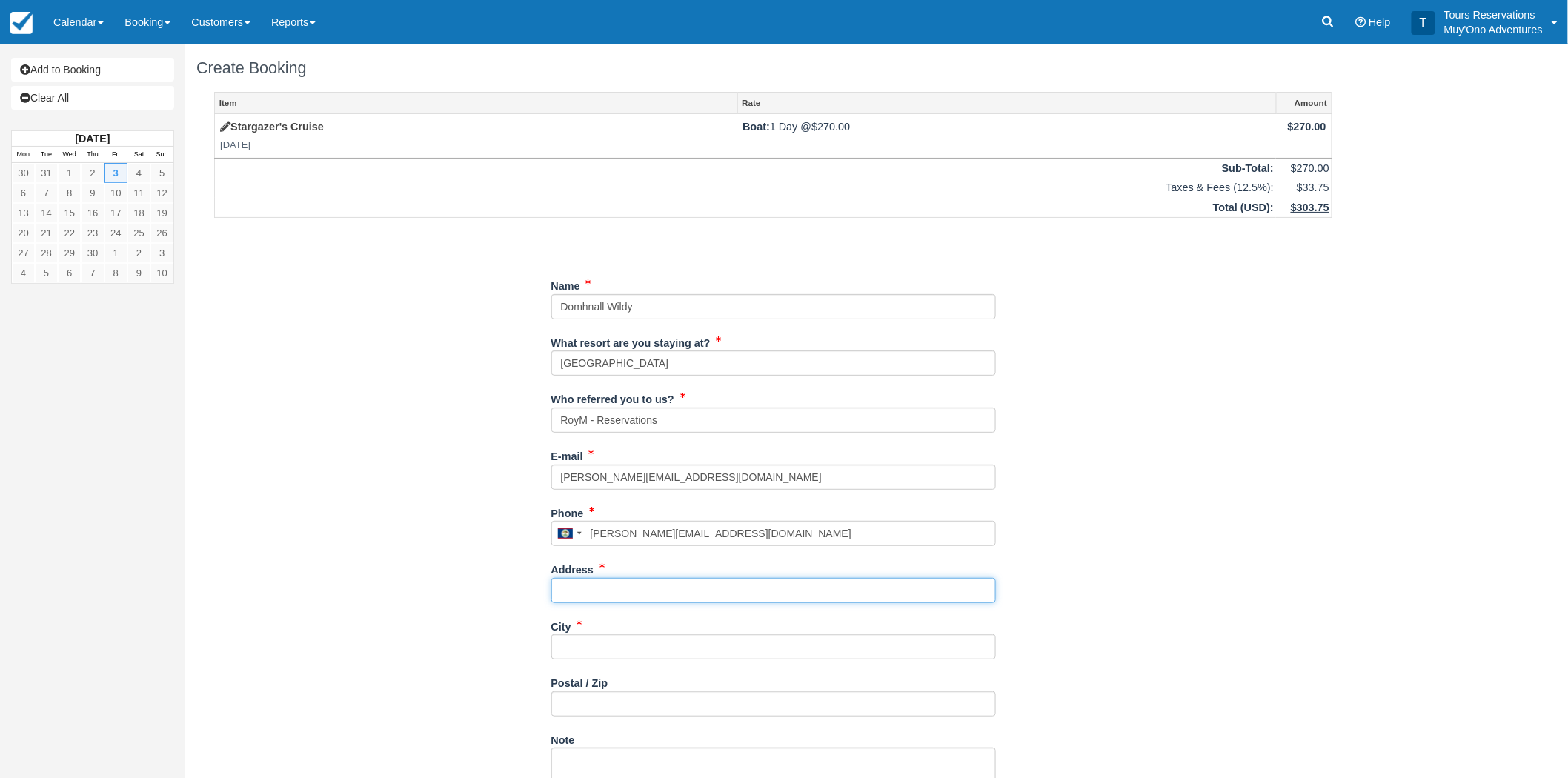
click at [643, 584] on input "Address" at bounding box center [773, 590] width 445 height 25
paste input "11508 29th Ave SW"
type input "11508 29th Ave SW"
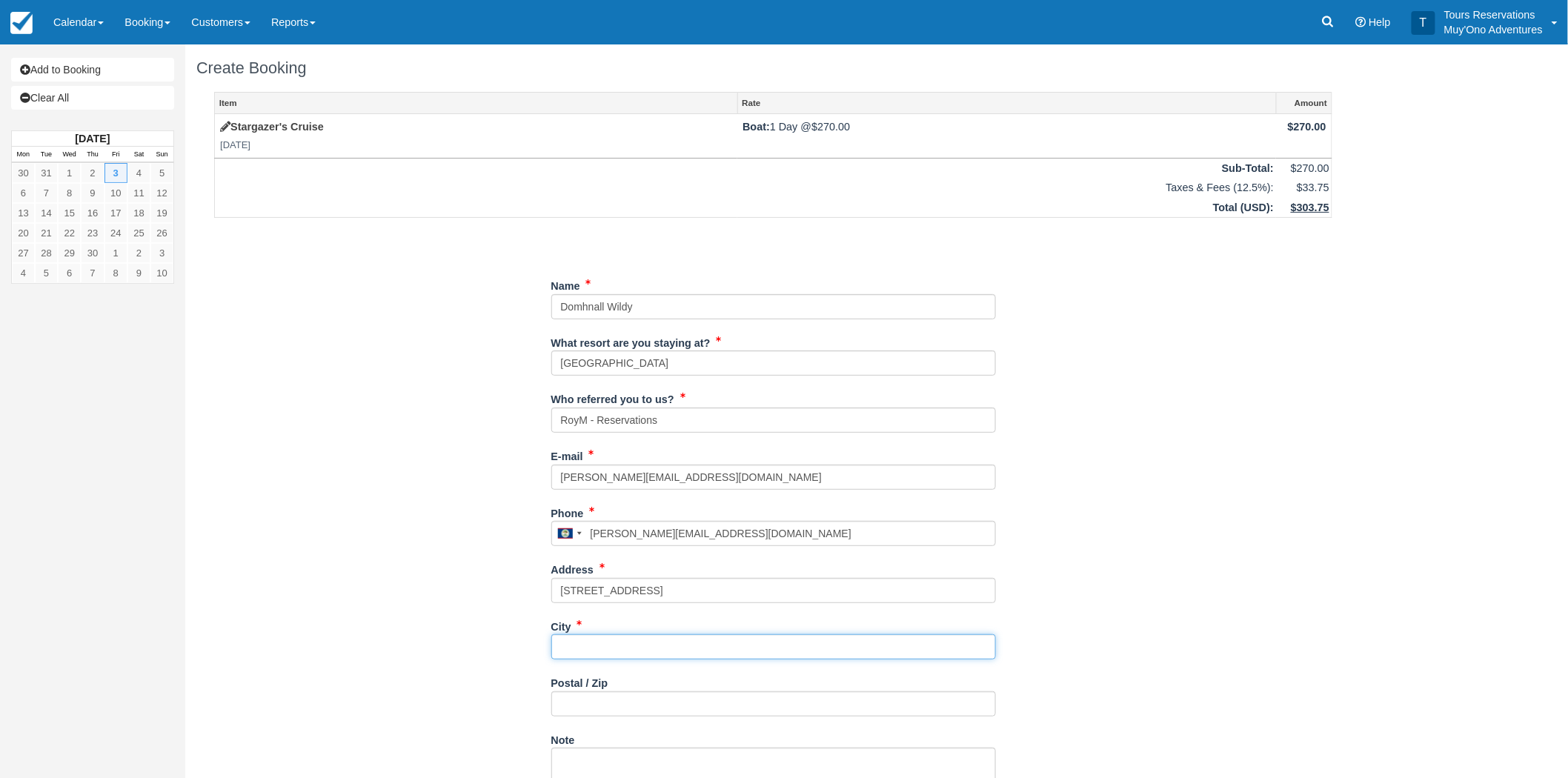
click at [680, 646] on input "City" at bounding box center [773, 647] width 445 height 25
paste input "Seattle"
type input "Seattle"
click at [625, 645] on input "Seattle" at bounding box center [773, 647] width 445 height 25
click at [624, 709] on input "Postal / Zip" at bounding box center [773, 704] width 445 height 25
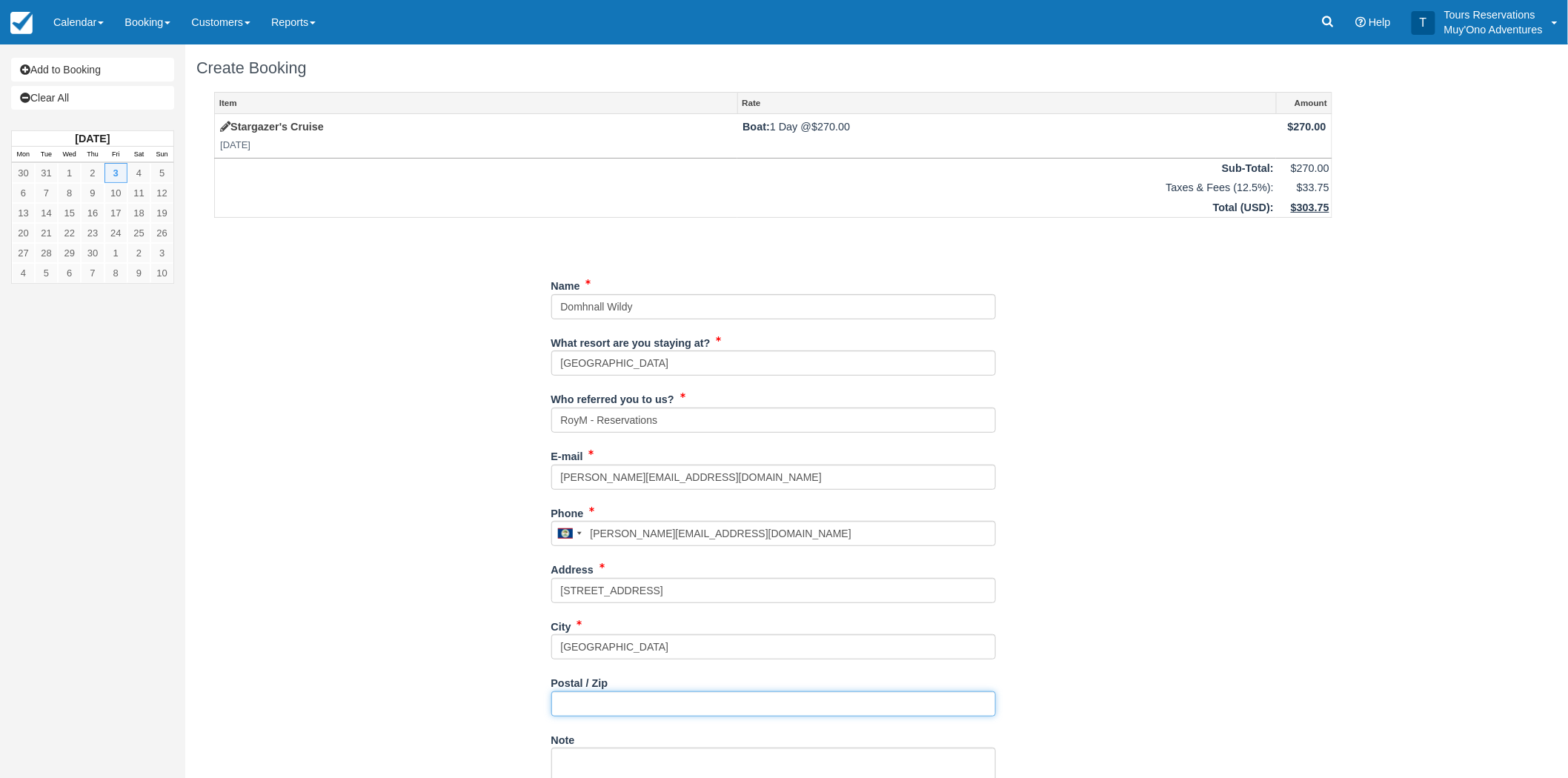
paste input "98146"
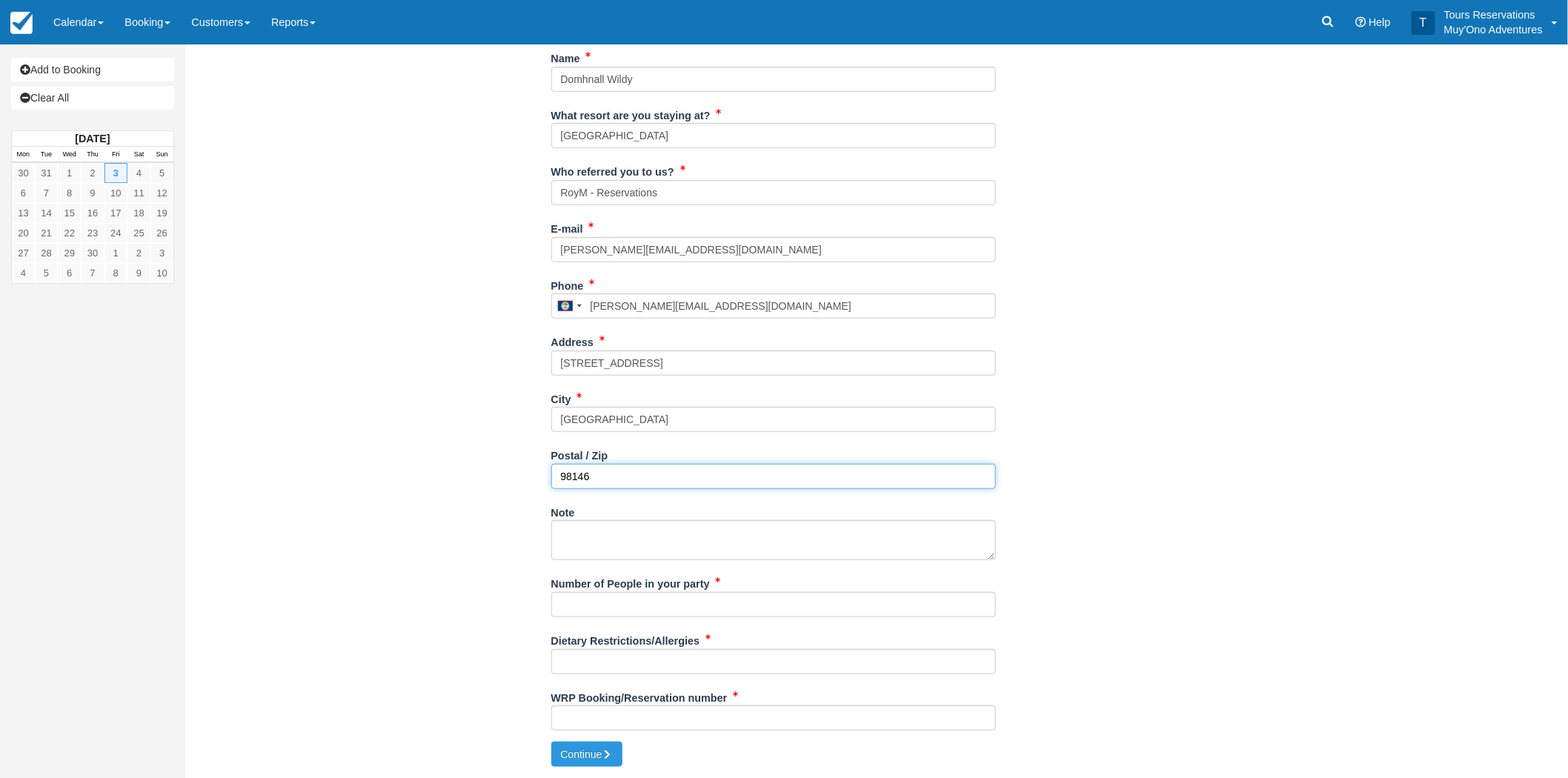
type input "98146"
click at [609, 603] on input "Number of People in your party" at bounding box center [773, 604] width 445 height 25
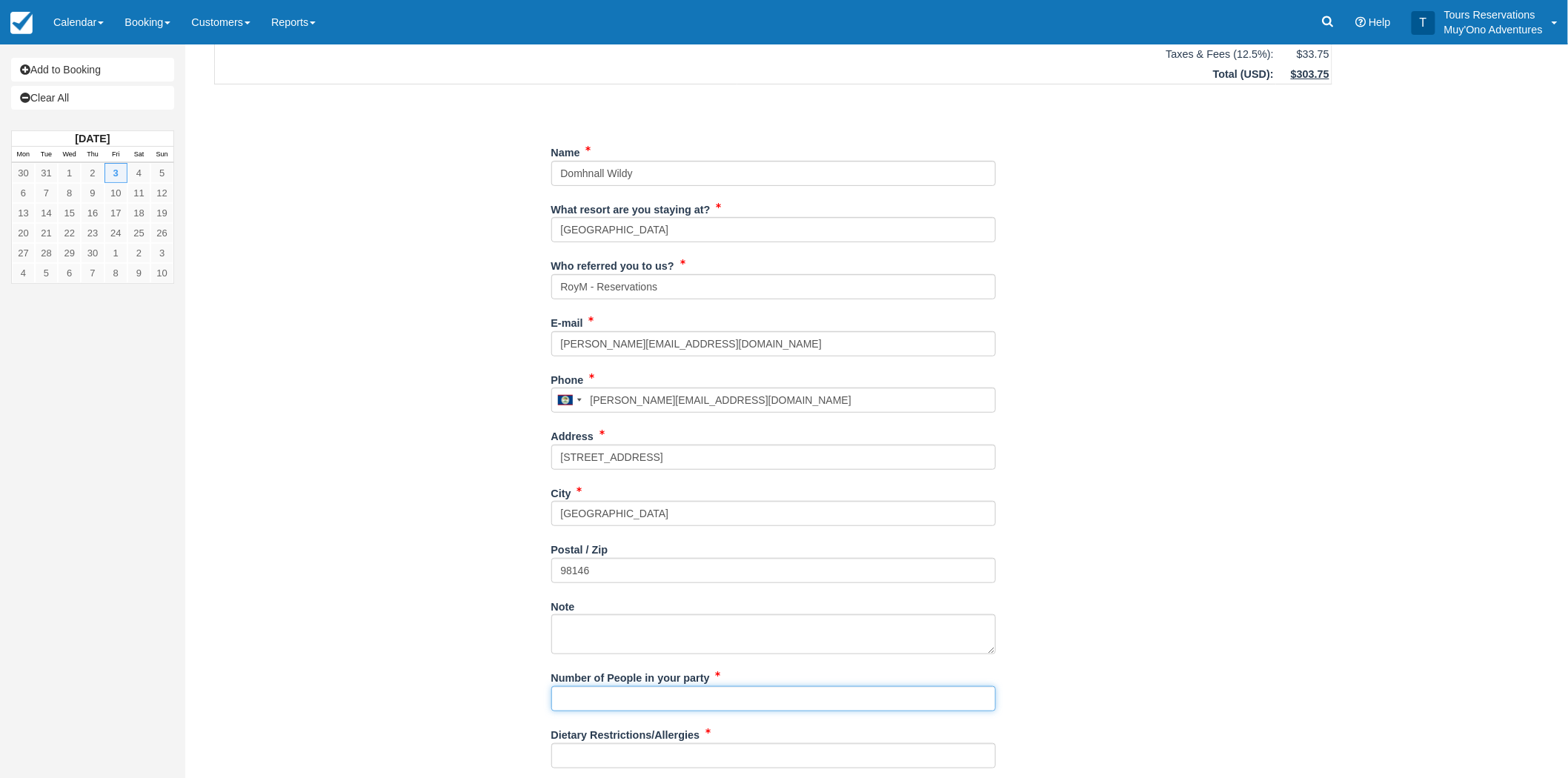
scroll to position [0, 0]
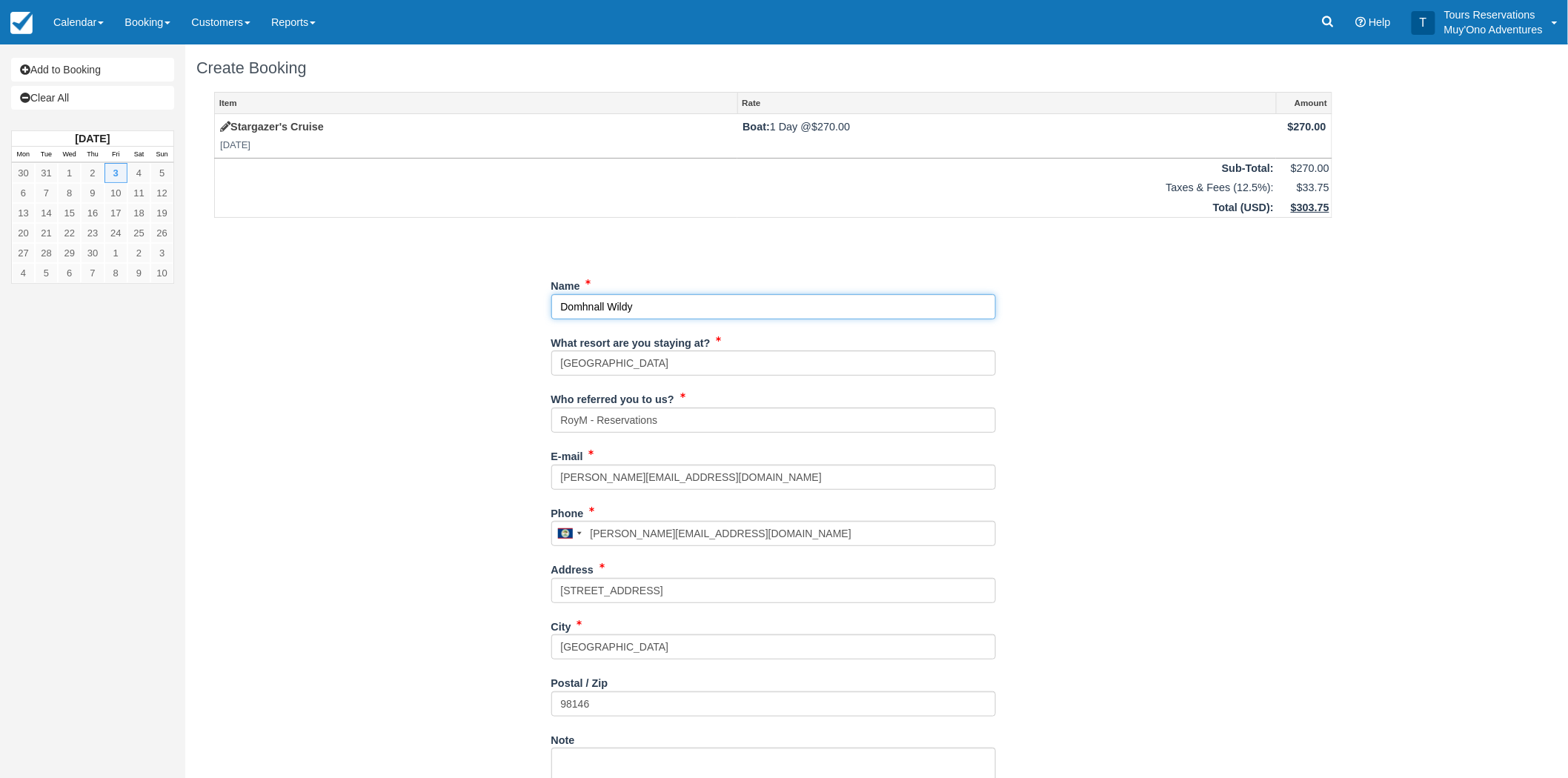
drag, startPoint x: 647, startPoint y: 301, endPoint x: 516, endPoint y: 301, distance: 131.0
click at [516, 301] on div "Item Rate Amount Stargazer's Cruise Fri Apr 3, 2026 Boat: 1 Day @ $270.00 $270.…" at bounding box center [773, 530] width 1154 height 877
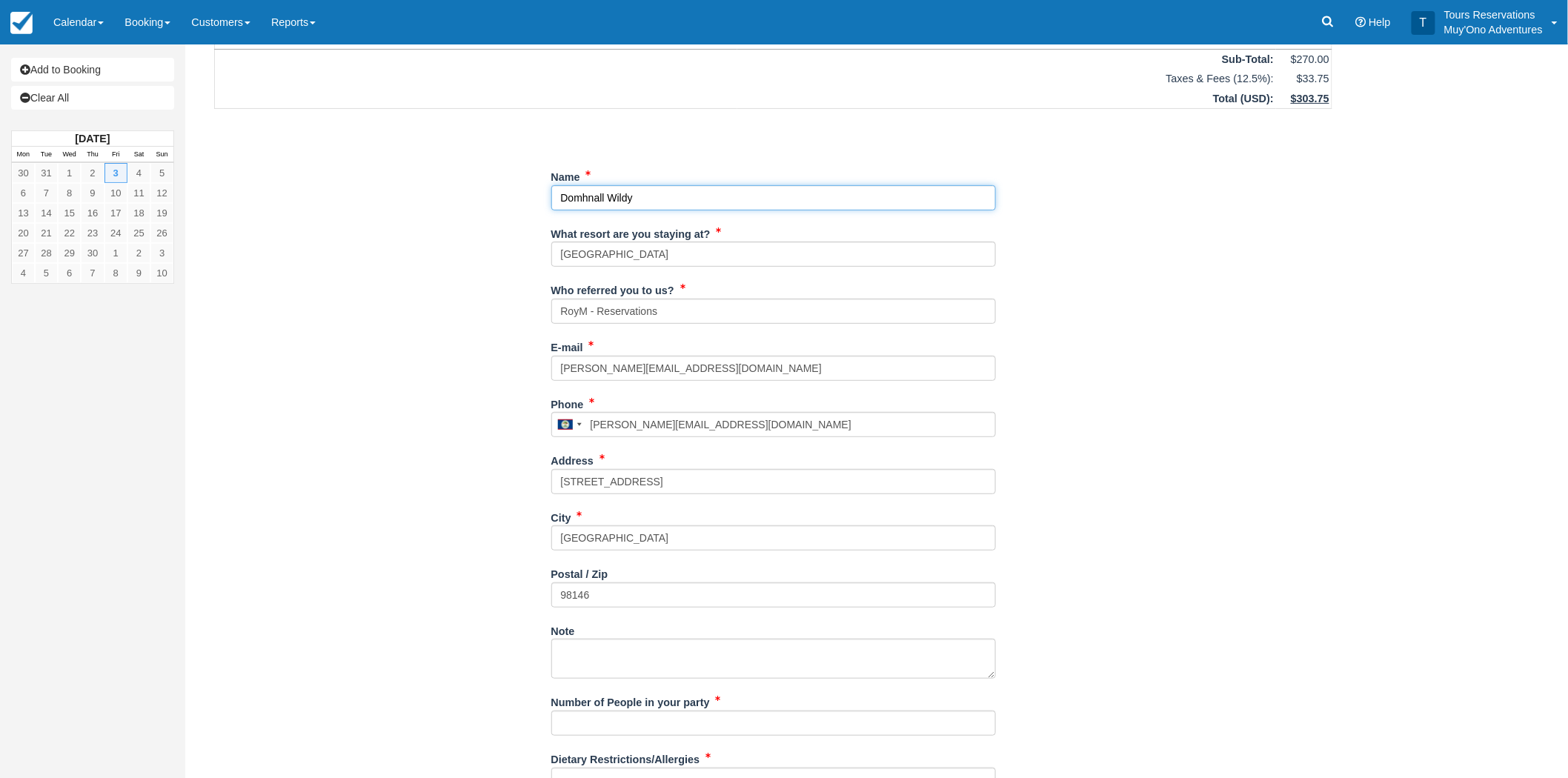
scroll to position [227, 0]
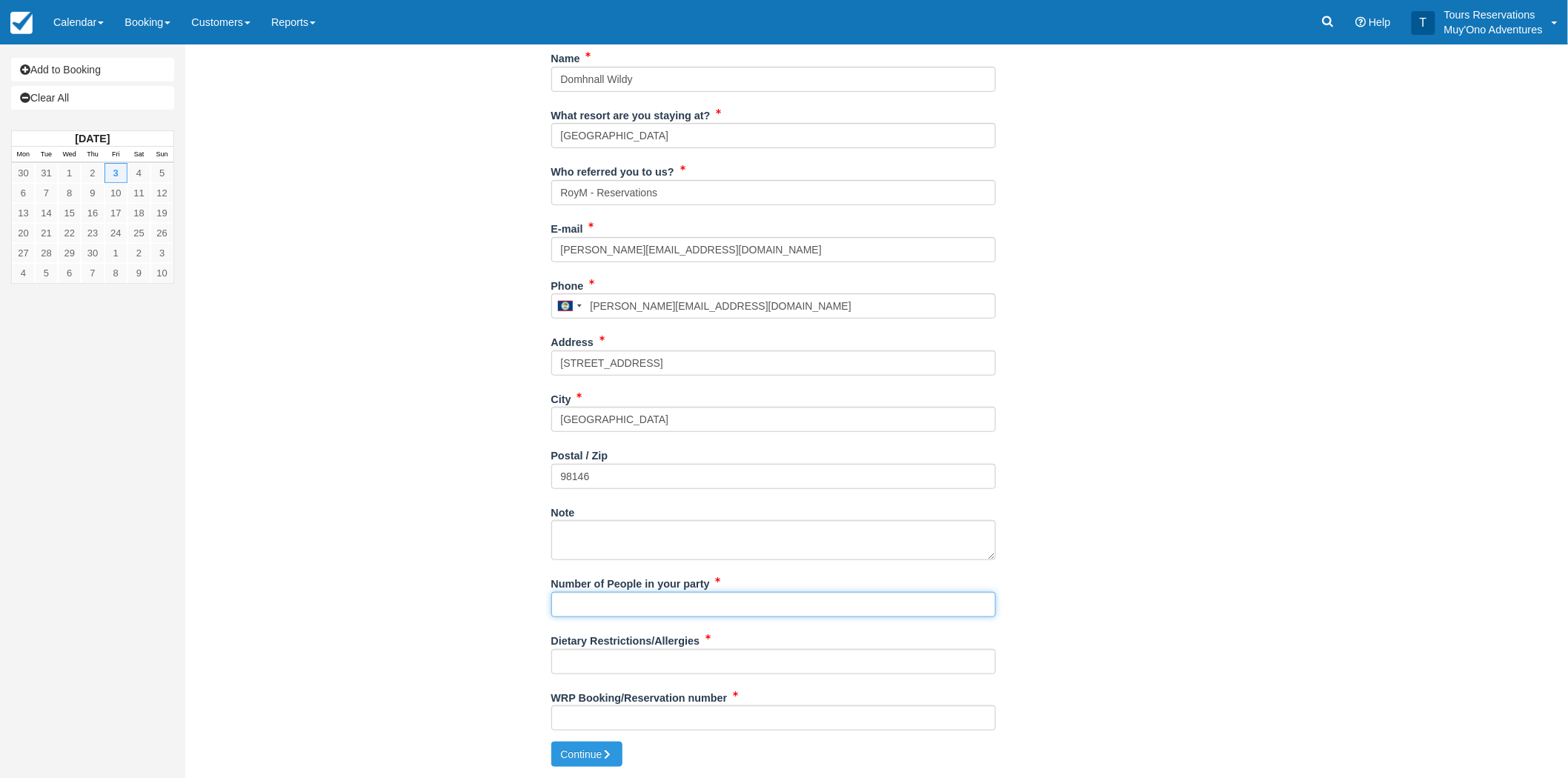
click at [609, 609] on input "Number of People in your party" at bounding box center [773, 604] width 445 height 25
paste input "Domhnall Wildy"
type input "Domhnall Wildy + 1"
click at [602, 670] on input "Dietary Restrictions/Allergies" at bounding box center [773, 661] width 445 height 25
click at [674, 454] on div "Postal / Zip 98146" at bounding box center [773, 466] width 445 height 46
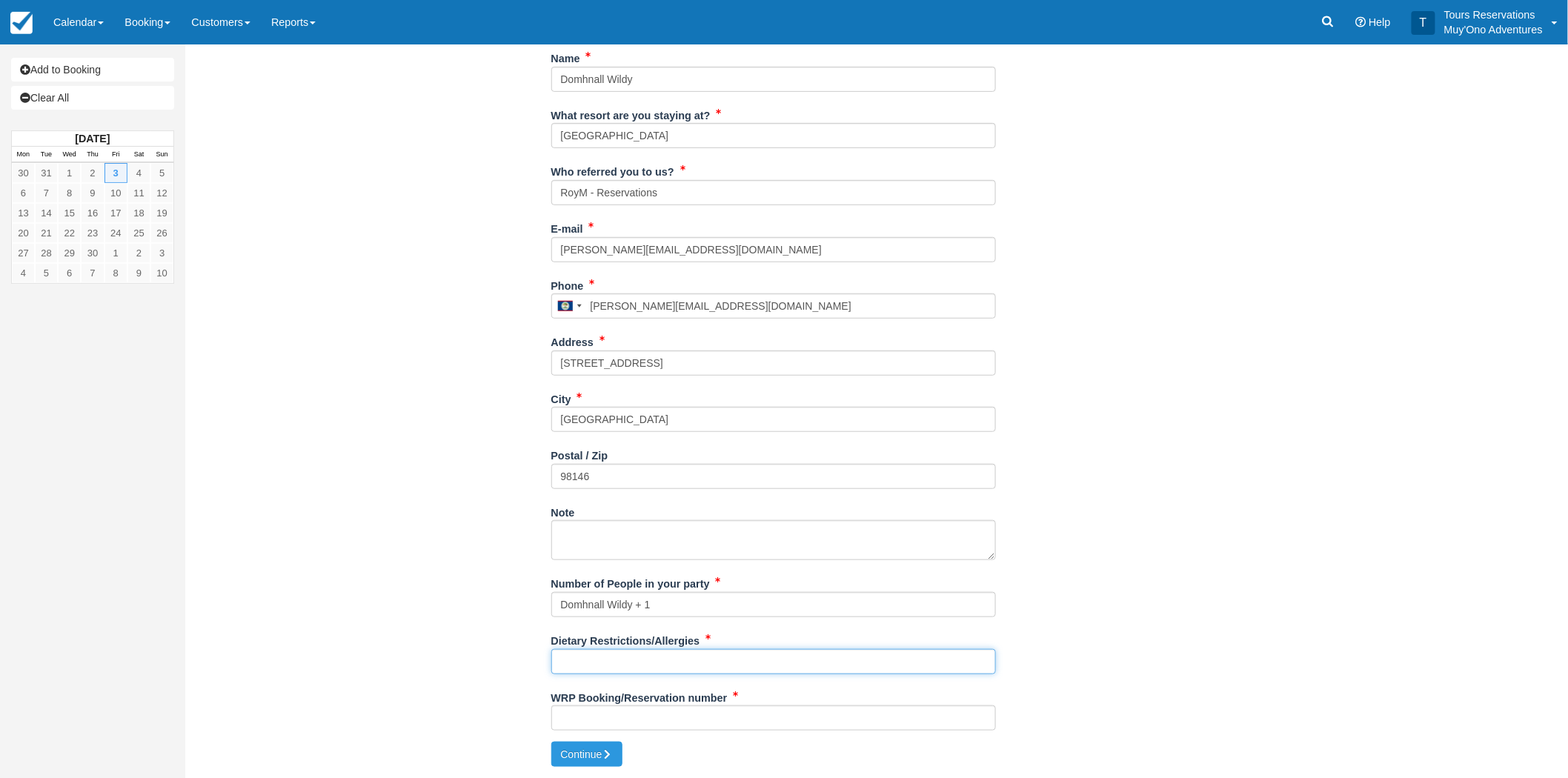
click at [634, 665] on input "Dietary Restrictions/Allergies" at bounding box center [773, 661] width 445 height 25
type input "N/A"
click at [1273, 558] on div "Item Rate Amount Stargazer's Cruise Fri Apr 3, 2026 Boat: 1 Day @ $270.00 $270.…" at bounding box center [773, 303] width 1154 height 877
click at [630, 728] on input "WRP Booking/Reservation number" at bounding box center [773, 718] width 445 height 25
paste input "BB25082718531729"
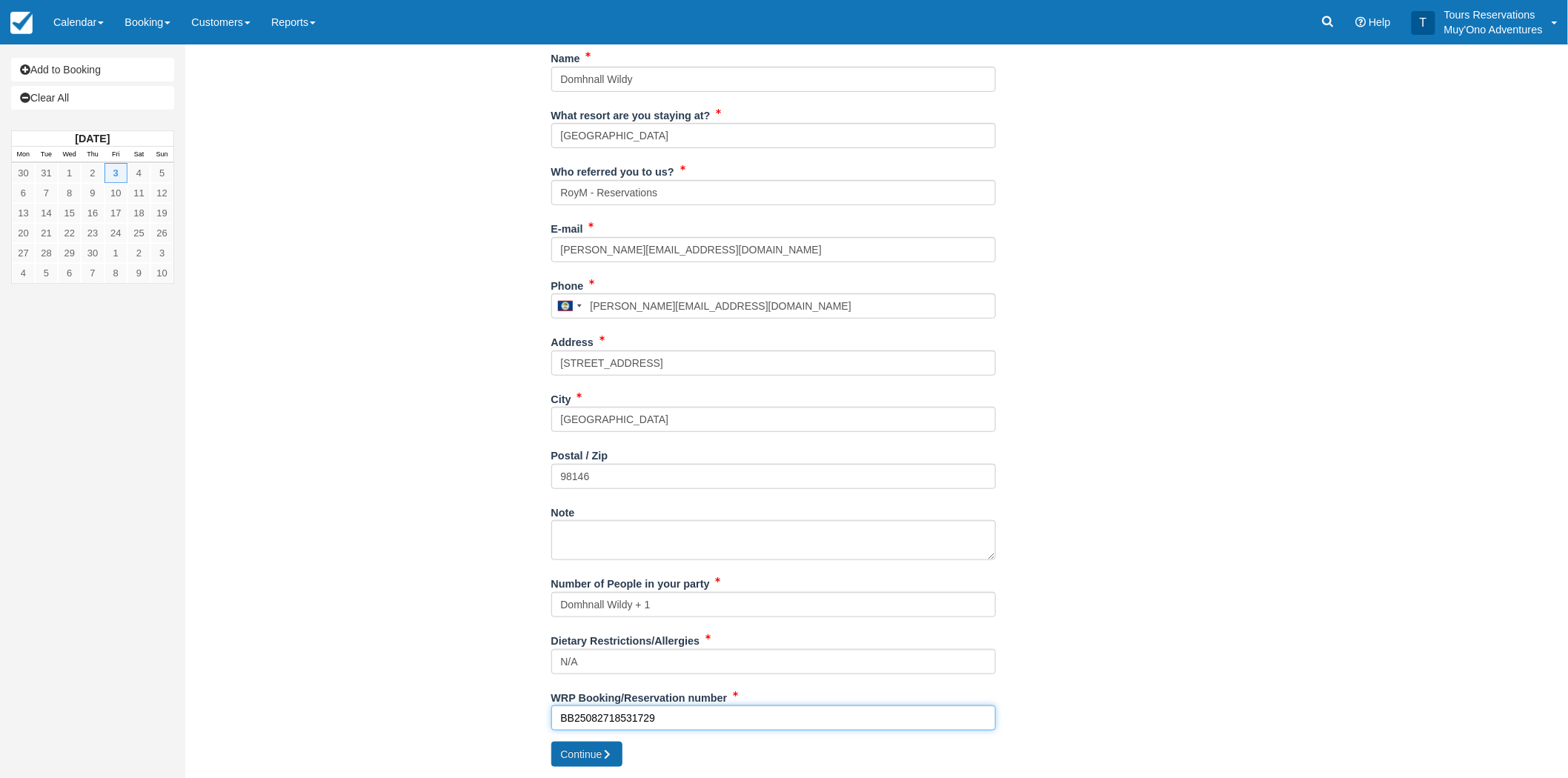
type input "BB25082718531729"
click at [584, 760] on button "Continue" at bounding box center [586, 754] width 71 height 25
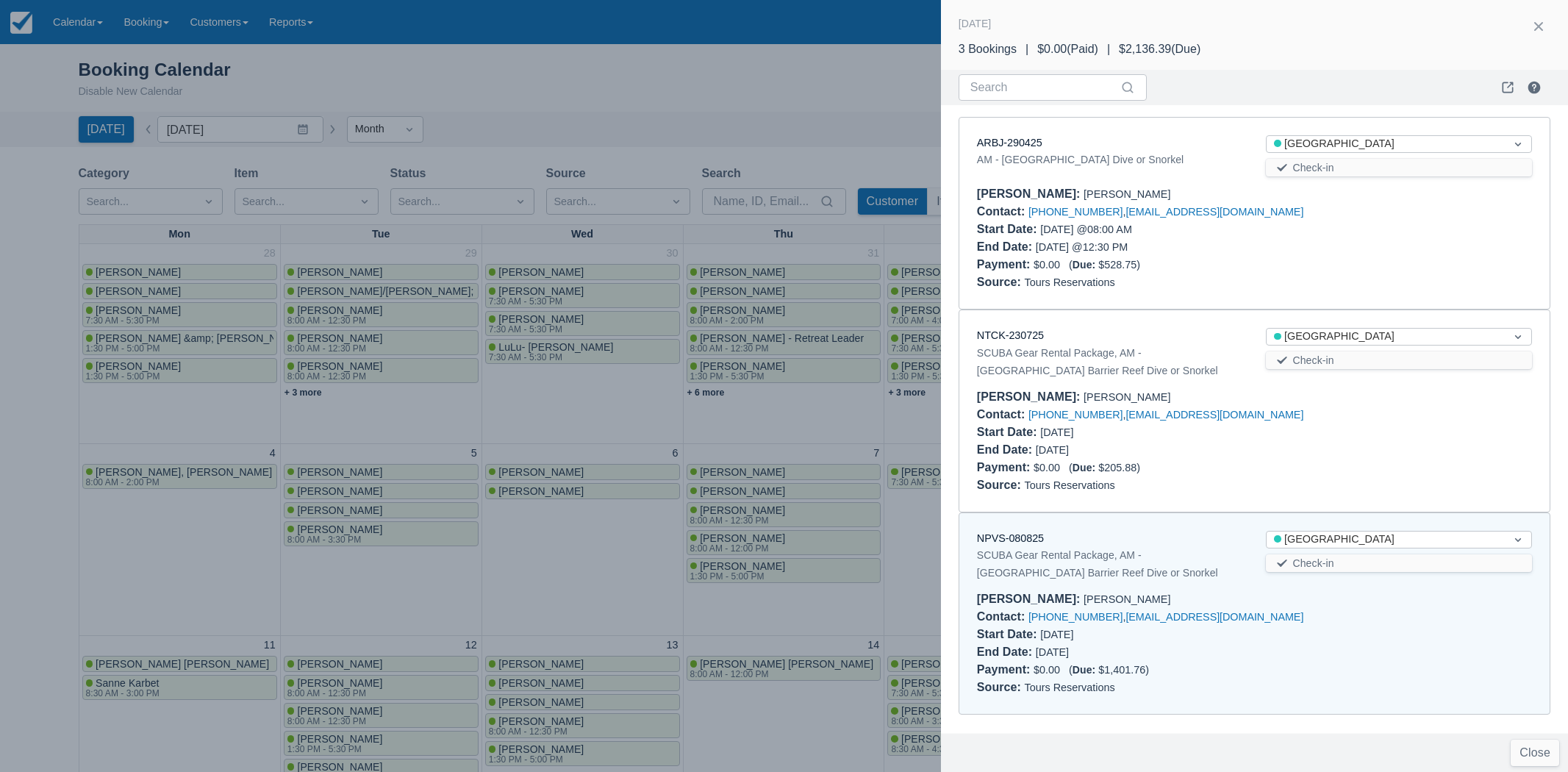
scroll to position [497, 0]
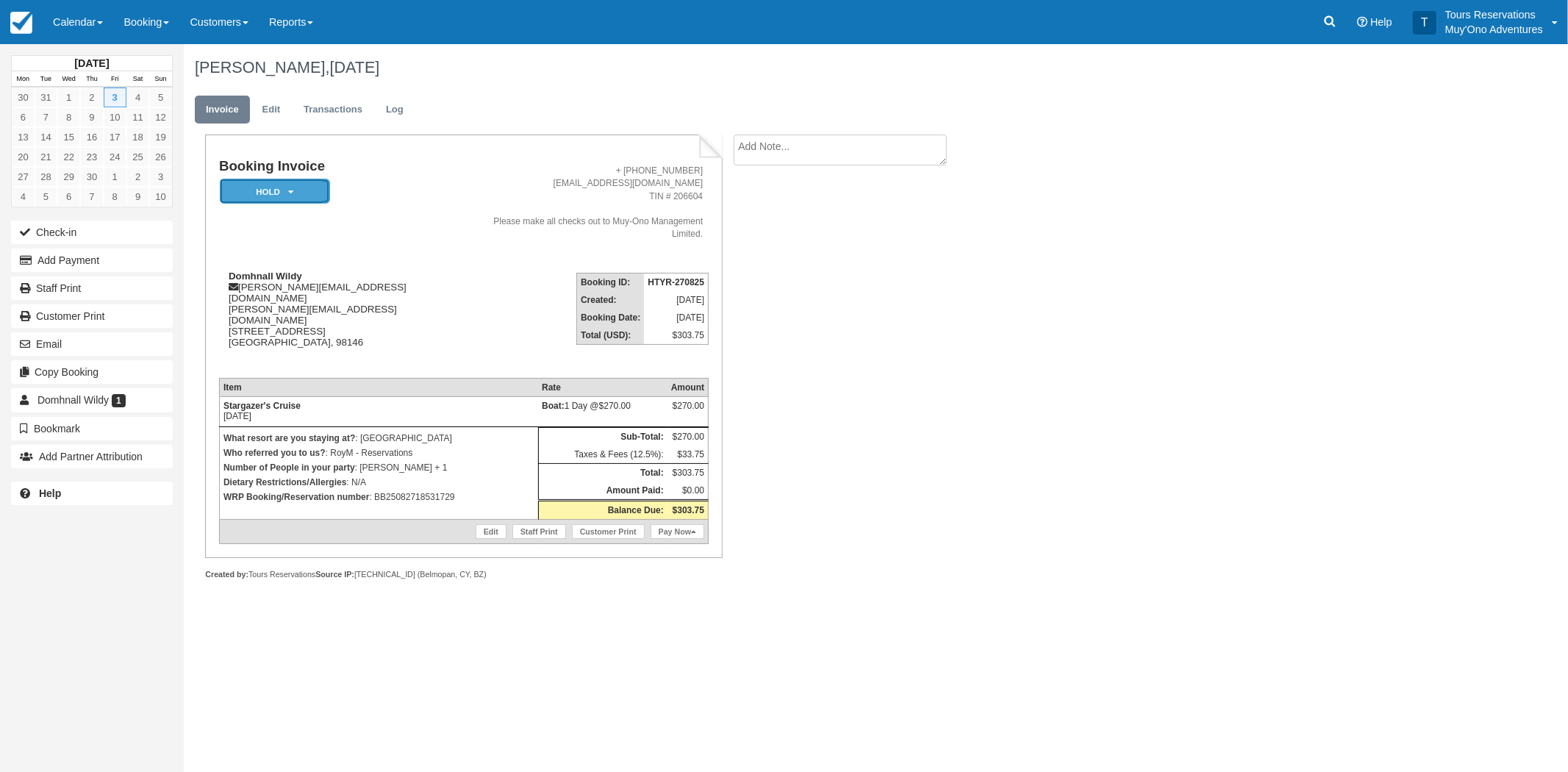
click at [319, 187] on em "HOLD" at bounding box center [275, 191] width 110 height 26
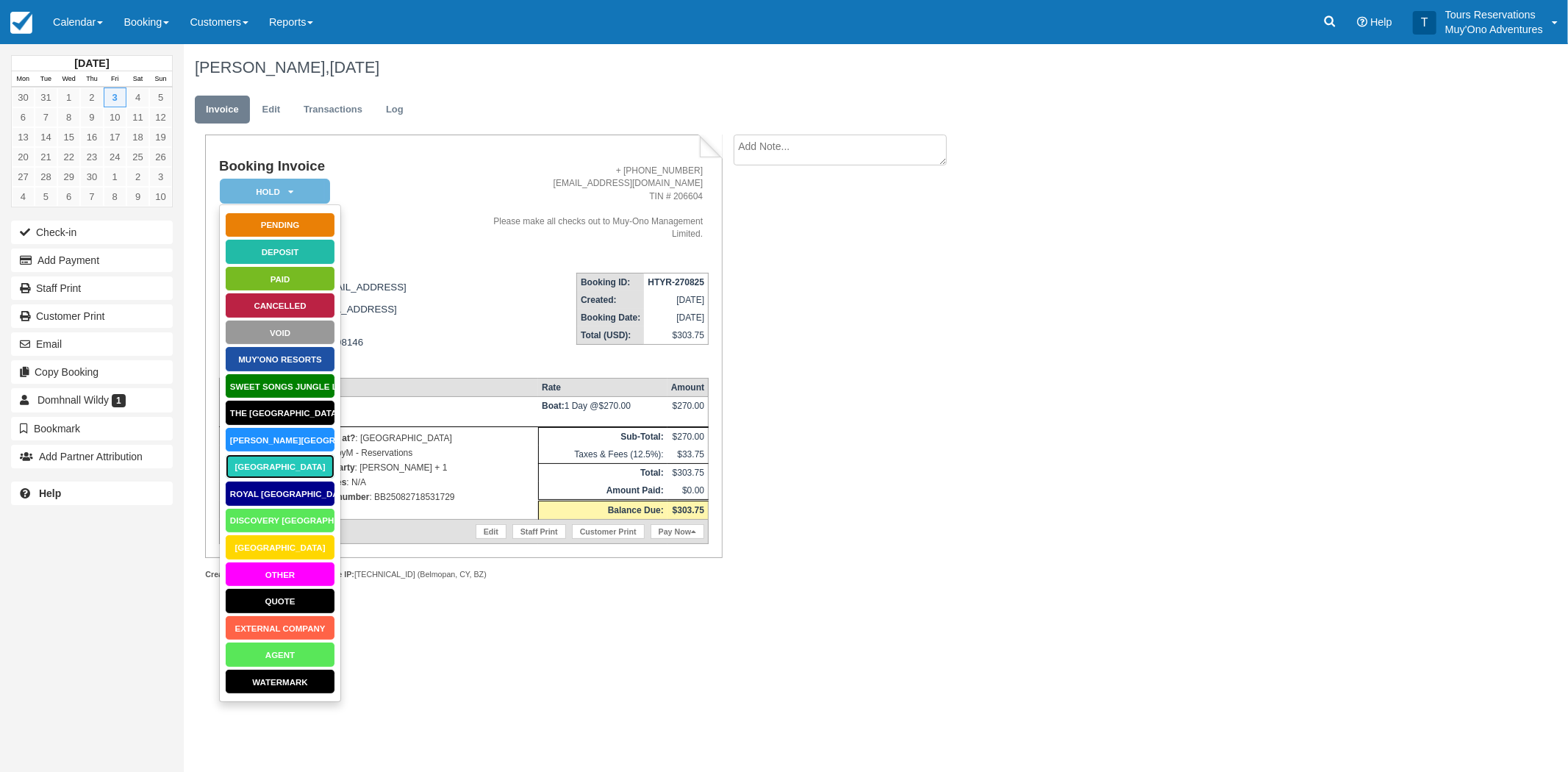
click at [284, 466] on link "Thatch Caye Resort" at bounding box center [280, 467] width 110 height 26
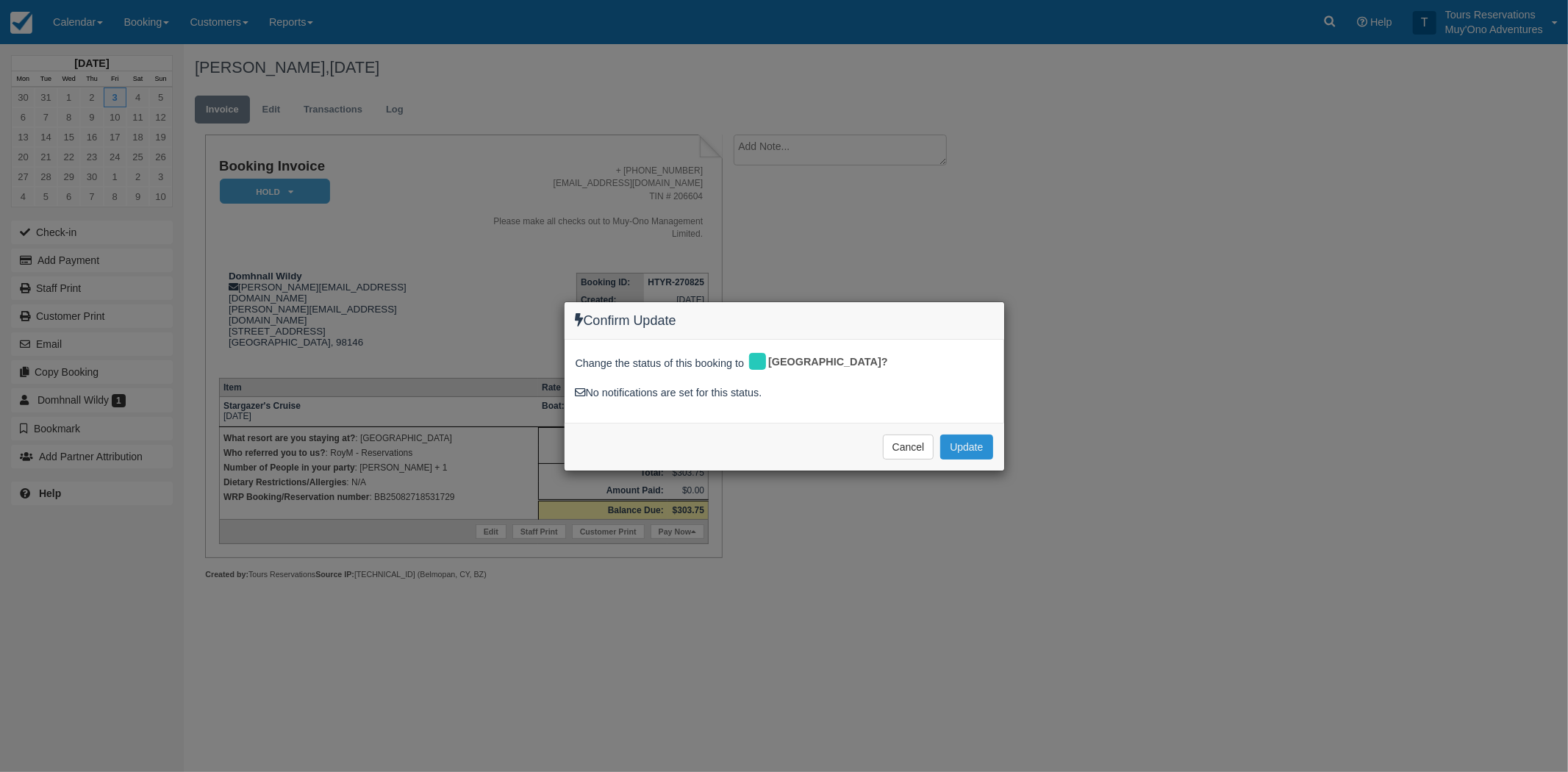
click at [964, 435] on div "Cancel Update Please wait" at bounding box center [784, 447] width 439 height 48
click at [958, 449] on button "Update" at bounding box center [966, 447] width 52 height 25
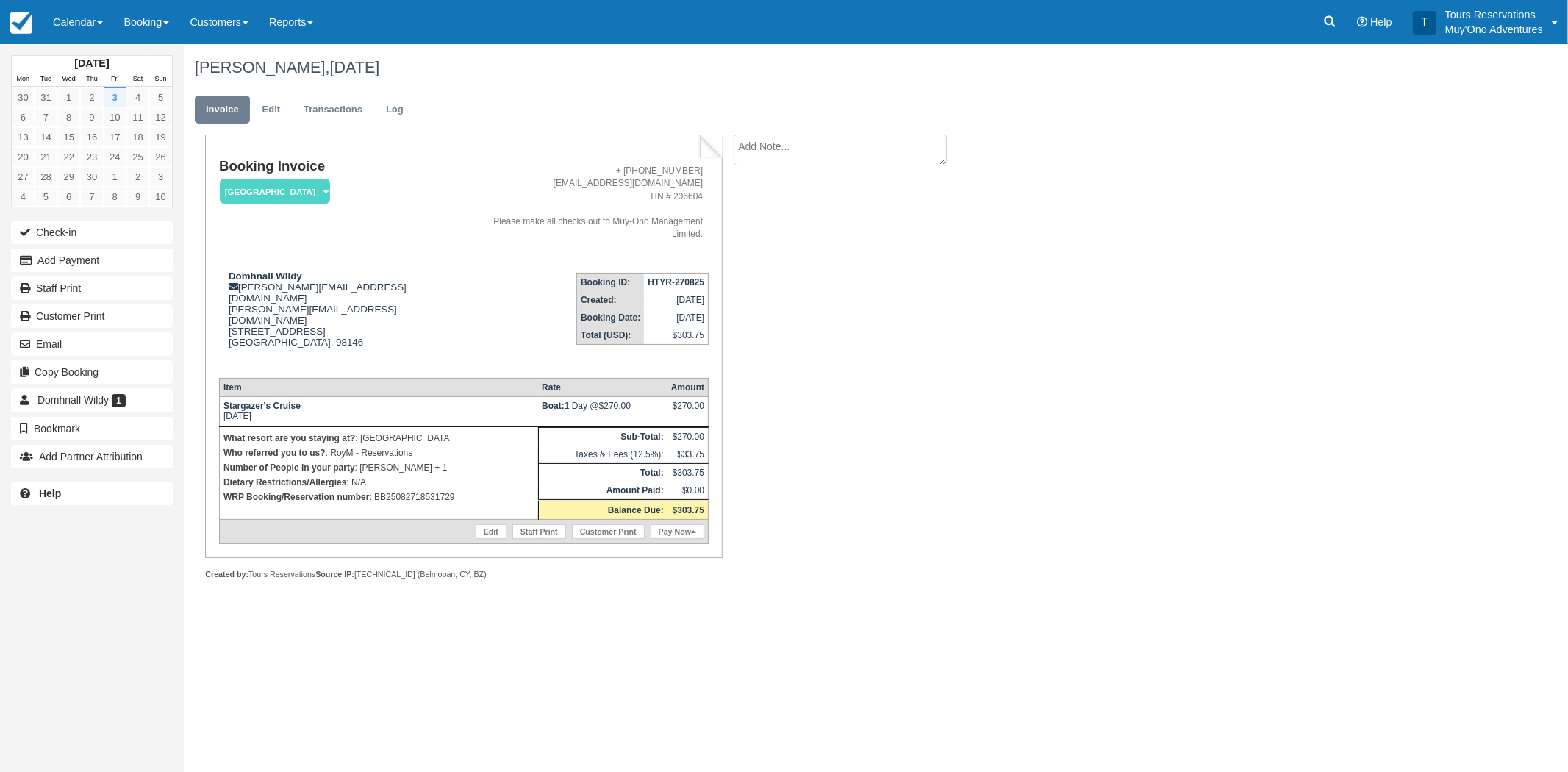
click at [685, 277] on strong "HTYR-270825" at bounding box center [675, 282] width 57 height 11
click at [685, 277] on strong "HTYR-270825" at bounding box center [675, 282] width 57 height 11
copy tbody "HTYR-270825"
click at [800, 148] on textarea at bounding box center [840, 150] width 213 height 31
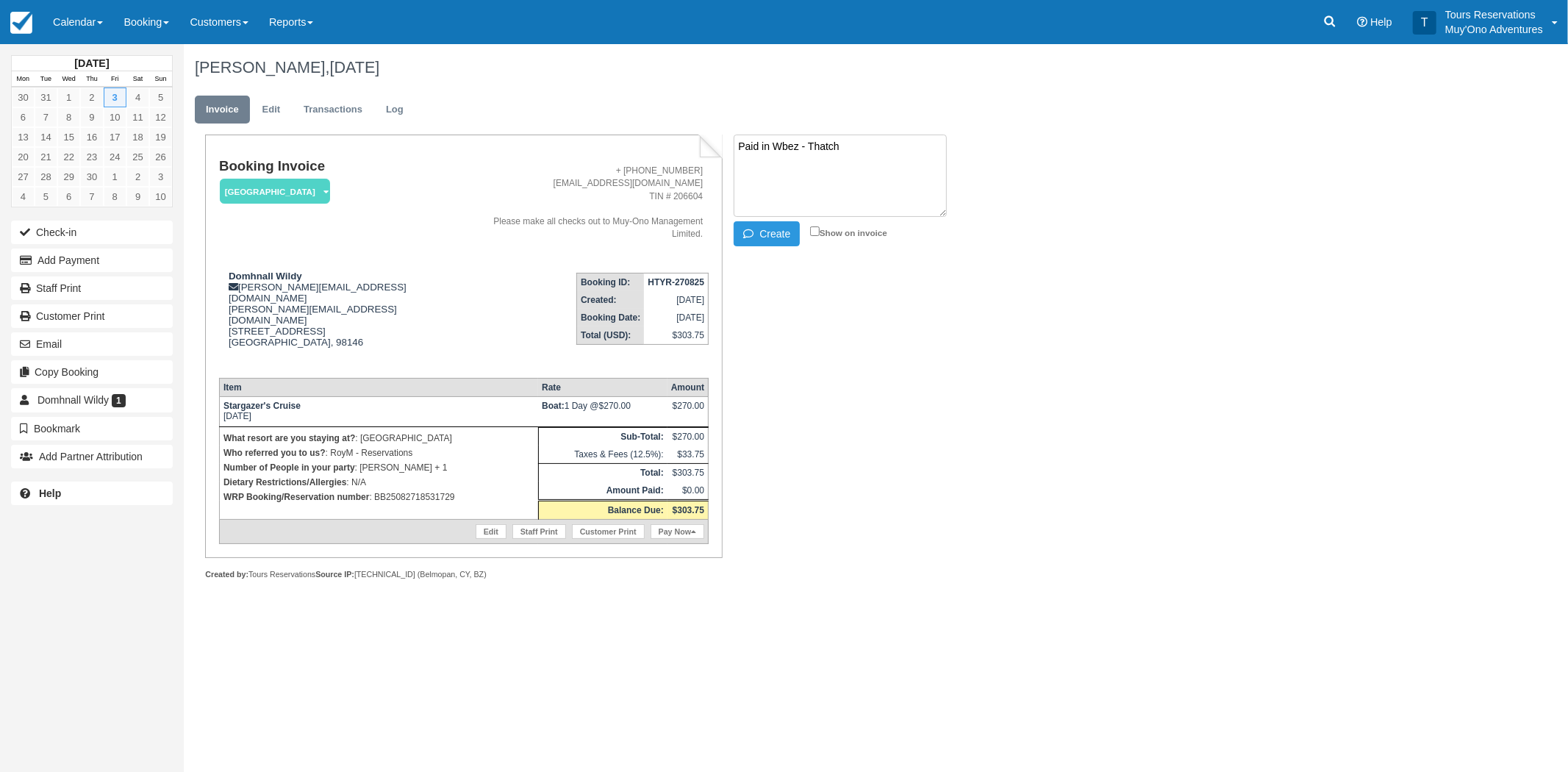
click at [908, 148] on textarea "Paid in Wbez - Thatch" at bounding box center [840, 176] width 213 height 82
paste textarea "BB25082718531729"
type textarea "Paid in Wbez - Thatch BB25082718531729 - Roym"
click at [768, 226] on button "Create" at bounding box center [766, 233] width 66 height 25
